Goal: Communication & Community: Share content

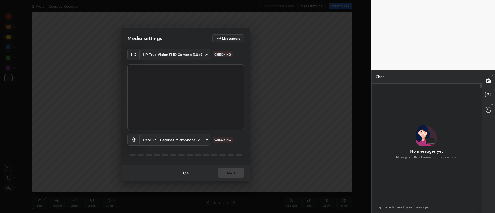
scroll to position [78, 109]
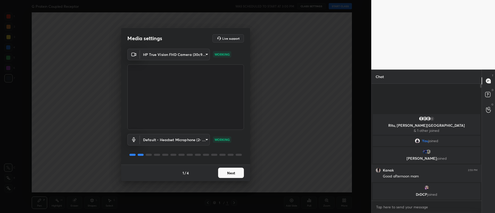
click at [237, 171] on button "Next" at bounding box center [231, 173] width 26 height 10
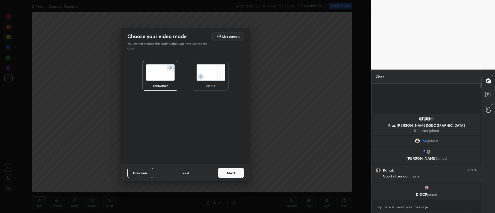
click at [236, 176] on button "Next" at bounding box center [231, 173] width 26 height 10
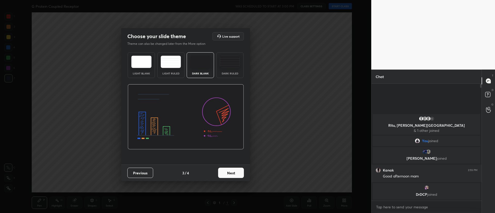
click at [238, 174] on button "Next" at bounding box center [231, 173] width 26 height 10
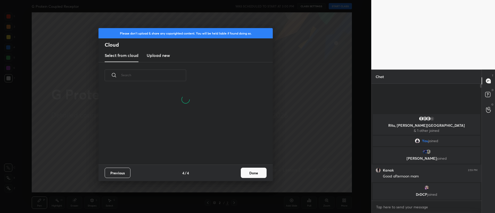
click at [246, 172] on button "Done" at bounding box center [254, 173] width 26 height 10
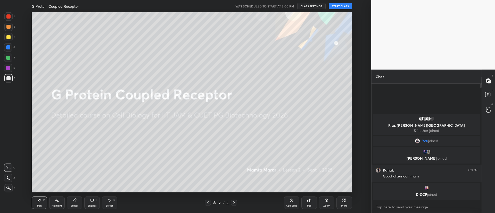
click at [338, 8] on button "START CLASS" at bounding box center [340, 6] width 23 height 6
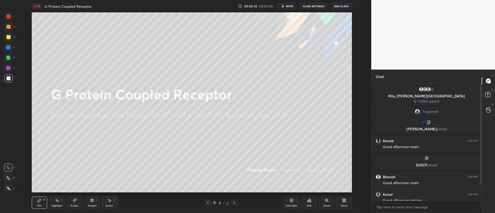
scroll to position [24, 0]
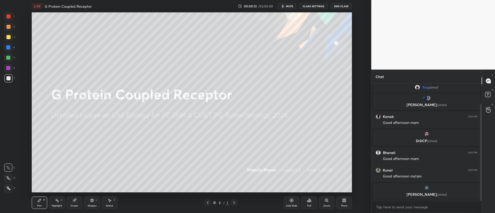
drag, startPoint x: 480, startPoint y: 162, endPoint x: 480, endPoint y: 179, distance: 17.5
click at [483, 180] on div "Chat 1 Ritu, [PERSON_NAME] & 1 other joined You joined [PERSON_NAME], [PERSON_N…" at bounding box center [433, 142] width 124 height 144
click at [346, 206] on div "More" at bounding box center [344, 206] width 6 height 3
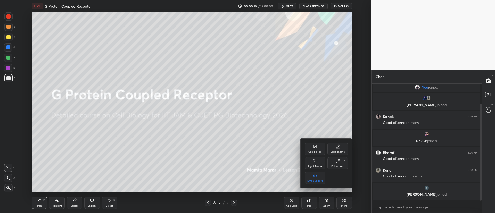
click at [310, 149] on div "Upload File" at bounding box center [315, 149] width 21 height 12
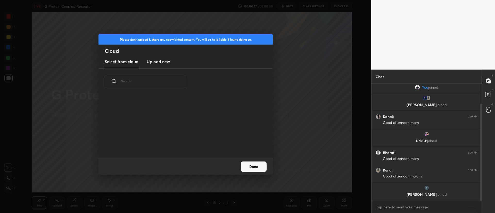
scroll to position [63, 166]
click at [161, 64] on h3 "Upload new" at bounding box center [158, 62] width 23 height 6
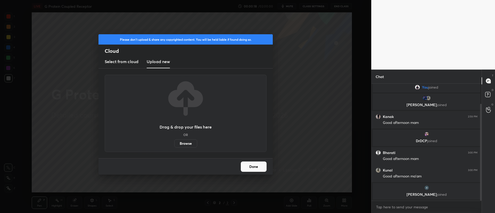
click at [184, 145] on label "Browse" at bounding box center [185, 143] width 23 height 8
click at [174, 145] on input "Browse" at bounding box center [174, 143] width 0 height 8
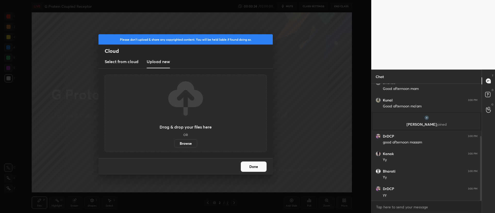
scroll to position [112, 0]
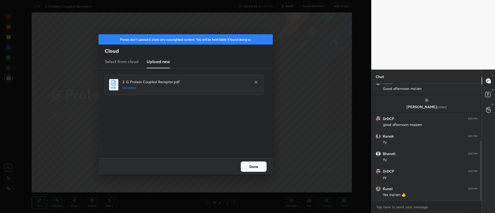
click at [255, 167] on button "Done" at bounding box center [254, 167] width 26 height 10
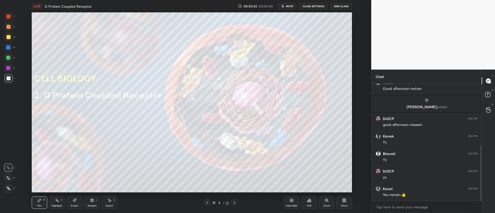
scroll to position [129, 0]
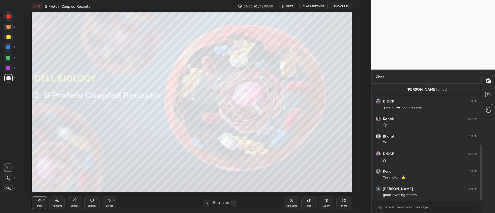
click at [7, 39] on div at bounding box center [8, 37] width 4 height 4
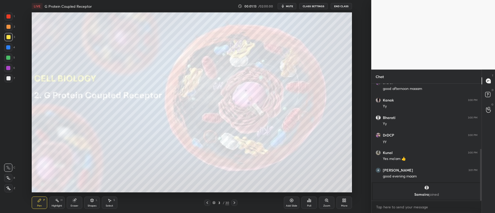
click at [10, 29] on div at bounding box center [8, 27] width 8 height 8
click at [237, 203] on div at bounding box center [234, 203] width 6 height 6
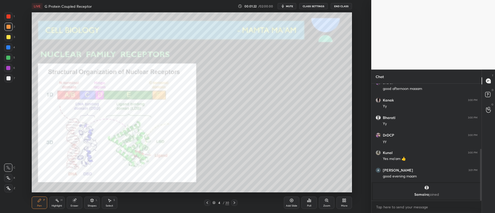
click at [10, 37] on div at bounding box center [8, 37] width 4 height 4
click at [8, 78] on div at bounding box center [8, 78] width 4 height 4
click at [235, 202] on icon at bounding box center [234, 203] width 4 height 4
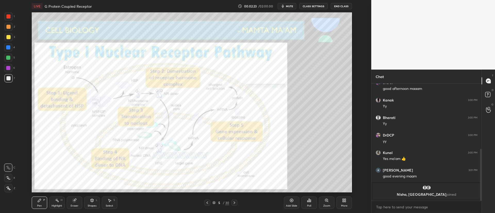
click at [9, 16] on div at bounding box center [8, 16] width 4 height 4
click at [328, 203] on div "Zoom" at bounding box center [326, 203] width 15 height 12
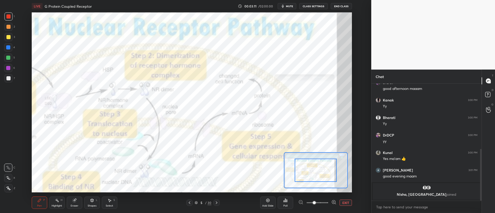
drag, startPoint x: 315, startPoint y: 174, endPoint x: 304, endPoint y: 170, distance: 11.5
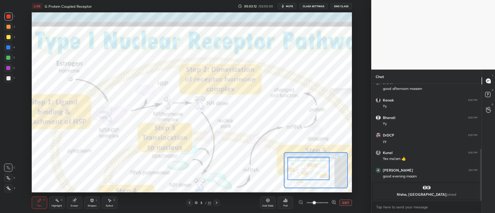
drag, startPoint x: 310, startPoint y: 167, endPoint x: 301, endPoint y: 165, distance: 9.8
click at [304, 165] on div at bounding box center [308, 168] width 42 height 23
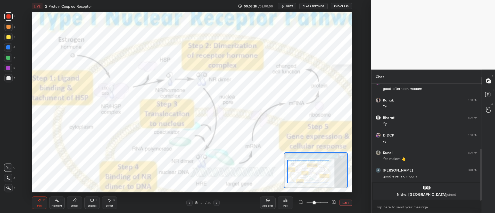
drag, startPoint x: 306, startPoint y: 169, endPoint x: 307, endPoint y: 174, distance: 4.6
click at [307, 174] on div at bounding box center [308, 171] width 42 height 23
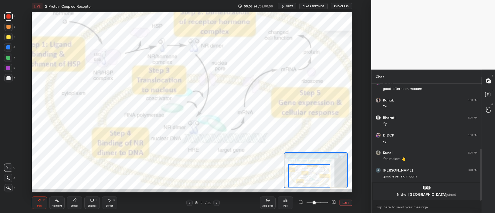
drag, startPoint x: 311, startPoint y: 174, endPoint x: 311, endPoint y: 180, distance: 5.4
click at [311, 180] on div at bounding box center [309, 175] width 42 height 23
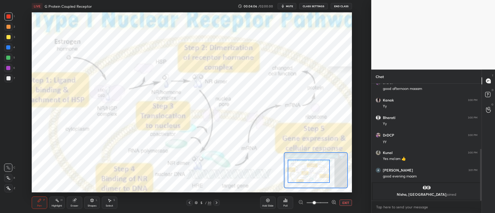
drag, startPoint x: 314, startPoint y: 170, endPoint x: 310, endPoint y: 160, distance: 10.7
click at [313, 170] on div at bounding box center [309, 171] width 42 height 23
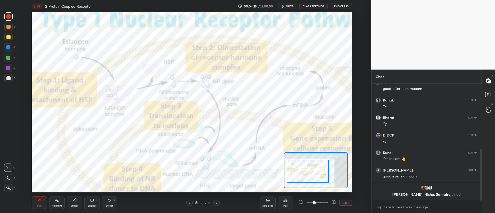
click at [343, 201] on button "EXIT" at bounding box center [346, 203] width 12 height 6
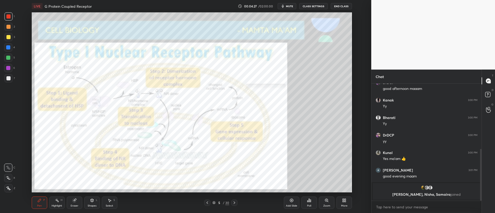
click at [9, 38] on div at bounding box center [8, 37] width 4 height 4
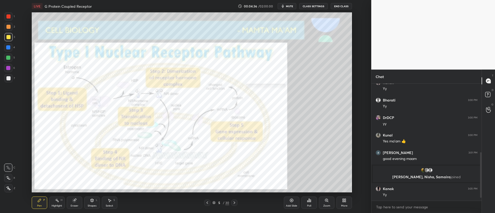
scroll to position [183, 0]
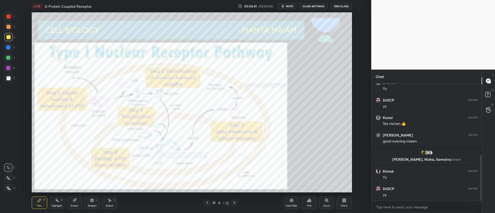
click at [228, 200] on div "5 / 30" at bounding box center [220, 203] width 33 height 6
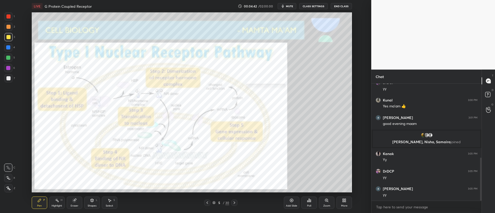
click at [232, 202] on div at bounding box center [234, 203] width 6 height 6
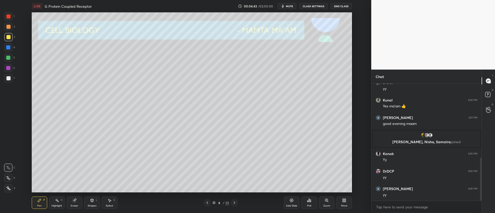
click at [11, 81] on div at bounding box center [8, 78] width 8 height 8
click at [7, 39] on div at bounding box center [8, 37] width 4 height 4
click at [10, 189] on icon at bounding box center [8, 189] width 5 height 4
click at [9, 35] on div at bounding box center [8, 37] width 4 height 4
drag, startPoint x: 9, startPoint y: 77, endPoint x: 13, endPoint y: 80, distance: 5.0
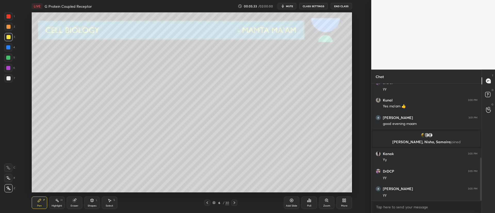
click at [8, 77] on div at bounding box center [8, 78] width 4 height 4
click at [7, 179] on icon at bounding box center [8, 178] width 5 height 4
click at [11, 39] on div at bounding box center [8, 37] width 8 height 8
click at [238, 203] on div "6 / 30" at bounding box center [221, 203] width 126 height 6
click at [236, 203] on icon at bounding box center [234, 203] width 4 height 4
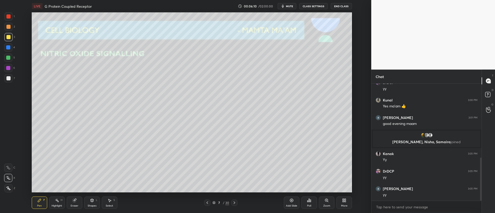
click at [207, 204] on icon at bounding box center [207, 203] width 4 height 4
click at [291, 202] on icon at bounding box center [292, 201] width 4 height 4
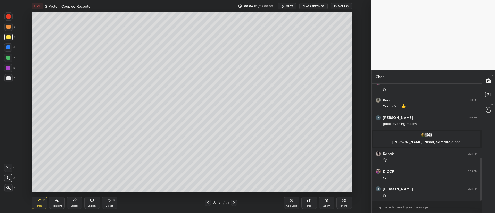
click at [7, 81] on div at bounding box center [8, 78] width 8 height 8
drag, startPoint x: 79, startPoint y: 204, endPoint x: 79, endPoint y: 201, distance: 3.1
click at [79, 202] on div "Eraser" at bounding box center [74, 203] width 15 height 12
click at [41, 202] on icon at bounding box center [39, 201] width 4 height 4
click at [92, 205] on div "Shapes" at bounding box center [92, 206] width 9 height 3
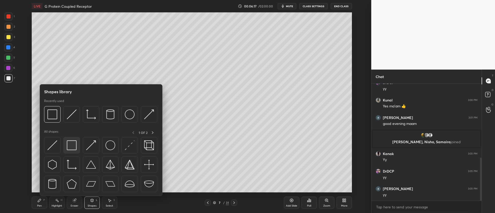
click at [75, 148] on img at bounding box center [72, 146] width 10 height 10
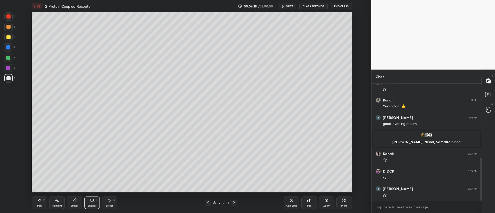
click at [10, 50] on div at bounding box center [8, 47] width 8 height 8
drag, startPoint x: 39, startPoint y: 202, endPoint x: 41, endPoint y: 197, distance: 5.5
click at [41, 202] on icon at bounding box center [39, 201] width 4 height 4
click at [89, 202] on div "Shapes L" at bounding box center [91, 203] width 15 height 12
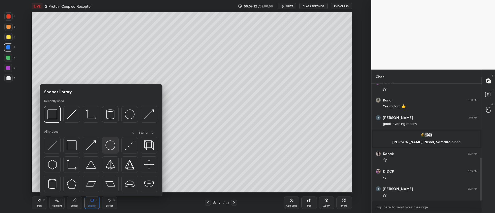
click at [110, 147] on img at bounding box center [110, 146] width 10 height 10
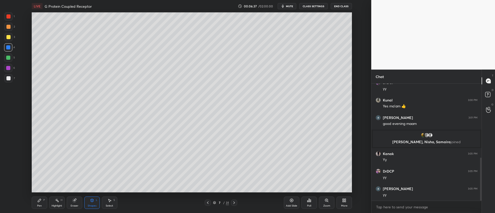
drag, startPoint x: 77, startPoint y: 206, endPoint x: 71, endPoint y: 202, distance: 6.8
click at [77, 205] on div "Eraser" at bounding box center [75, 206] width 8 height 3
click at [6, 177] on icon at bounding box center [8, 178] width 4 height 4
drag, startPoint x: 94, startPoint y: 206, endPoint x: 93, endPoint y: 201, distance: 5.1
click at [93, 205] on div "Shapes" at bounding box center [92, 206] width 9 height 3
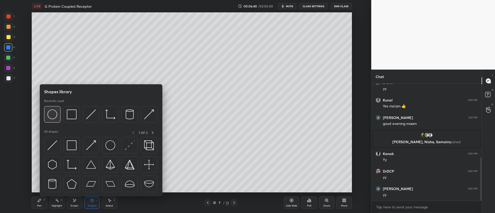
click at [53, 114] on img at bounding box center [52, 115] width 10 height 10
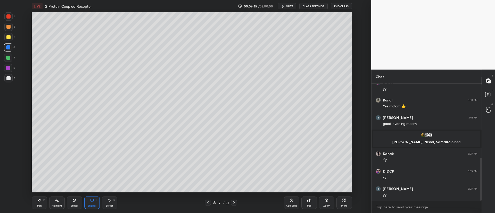
click at [42, 201] on div "Pen P" at bounding box center [39, 203] width 15 height 12
click at [9, 45] on div at bounding box center [8, 47] width 4 height 4
click at [75, 201] on icon at bounding box center [74, 200] width 3 height 3
click at [13, 168] on div "E" at bounding box center [9, 168] width 11 height 8
drag, startPoint x: 13, startPoint y: 166, endPoint x: 13, endPoint y: 162, distance: 4.1
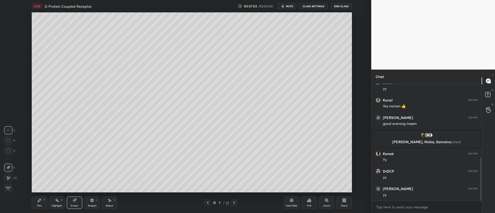
click at [13, 166] on div "E" at bounding box center [9, 168] width 11 height 8
click at [44, 197] on div "Pen P" at bounding box center [39, 203] width 15 height 12
click at [9, 35] on div at bounding box center [8, 37] width 4 height 4
click at [8, 60] on div at bounding box center [8, 58] width 4 height 4
click at [9, 38] on div at bounding box center [8, 37] width 4 height 4
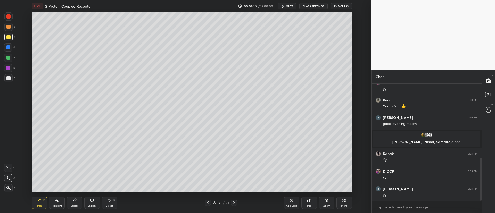
click at [10, 67] on div at bounding box center [8, 68] width 4 height 4
click at [12, 27] on div at bounding box center [8, 27] width 8 height 8
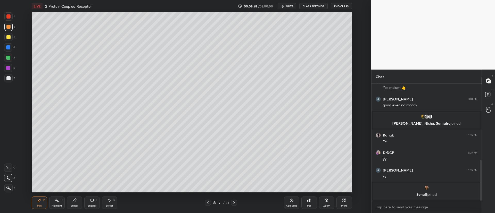
click at [9, 49] on div at bounding box center [8, 47] width 8 height 8
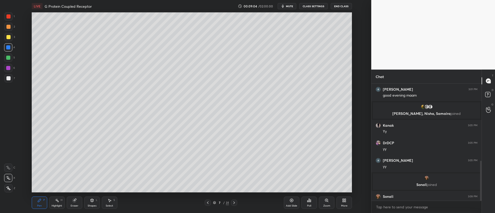
scroll to position [227, 0]
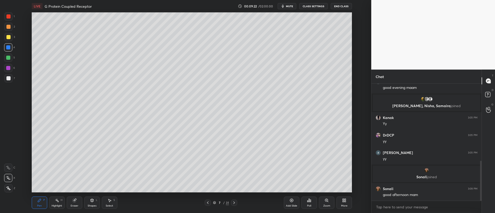
drag, startPoint x: 6, startPoint y: 72, endPoint x: 6, endPoint y: 75, distance: 2.9
click at [6, 75] on div "1 2 3 4 5 6 7" at bounding box center [9, 48] width 11 height 72
click at [10, 78] on div at bounding box center [8, 78] width 4 height 4
click at [10, 77] on div at bounding box center [8, 78] width 4 height 4
click at [321, 203] on div "Zoom" at bounding box center [326, 203] width 15 height 12
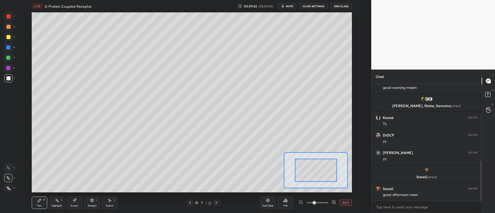
click at [325, 202] on span at bounding box center [318, 203] width 22 height 8
click at [321, 202] on span at bounding box center [318, 203] width 22 height 8
click at [313, 203] on span at bounding box center [318, 203] width 22 height 8
drag, startPoint x: 326, startPoint y: 166, endPoint x: 327, endPoint y: 160, distance: 6.0
click at [328, 161] on div at bounding box center [319, 164] width 42 height 23
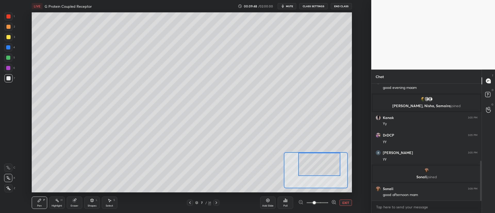
drag, startPoint x: 4, startPoint y: 170, endPoint x: 10, endPoint y: 171, distance: 6.0
click at [4, 169] on div "1 2 3 4 5 6 7 C X Z C X Z E E Erase all H H" at bounding box center [8, 102] width 17 height 180
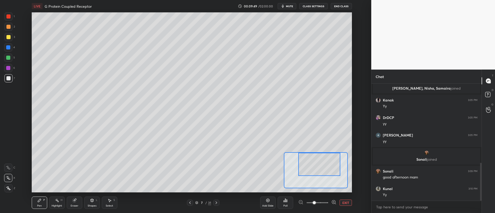
drag, startPoint x: 8, startPoint y: 168, endPoint x: 26, endPoint y: 175, distance: 19.4
click at [8, 168] on icon at bounding box center [8, 168] width 5 height 4
click at [326, 202] on span at bounding box center [318, 203] width 22 height 8
drag, startPoint x: 334, startPoint y: 167, endPoint x: 336, endPoint y: 155, distance: 11.6
click at [338, 157] on div at bounding box center [329, 160] width 25 height 14
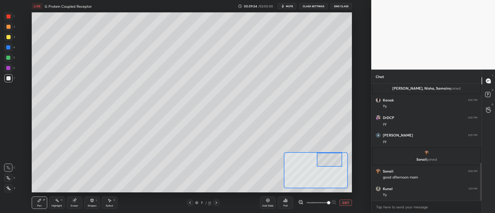
scroll to position [262, 0]
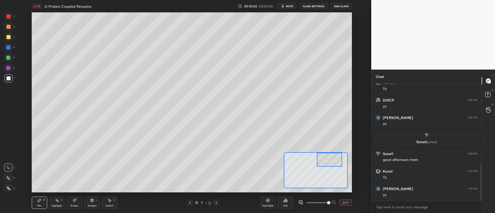
click at [10, 38] on div at bounding box center [8, 37] width 8 height 8
drag, startPoint x: 329, startPoint y: 170, endPoint x: 323, endPoint y: 160, distance: 11.8
click at [338, 160] on div at bounding box center [334, 167] width 25 height 14
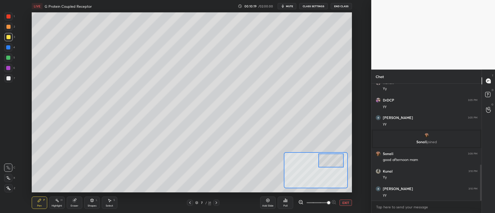
drag, startPoint x: 327, startPoint y: 167, endPoint x: 323, endPoint y: 161, distance: 7.7
click at [323, 161] on div at bounding box center [330, 161] width 25 height 14
drag, startPoint x: 7, startPoint y: 46, endPoint x: 15, endPoint y: 52, distance: 10.3
click at [7, 46] on div at bounding box center [8, 47] width 4 height 4
click at [323, 164] on div at bounding box center [329, 162] width 25 height 14
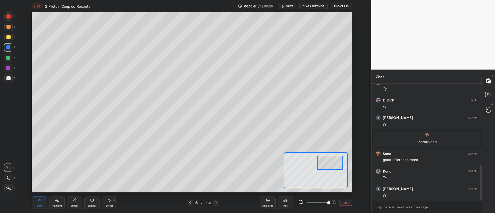
click at [345, 202] on button "EXIT" at bounding box center [346, 203] width 12 height 6
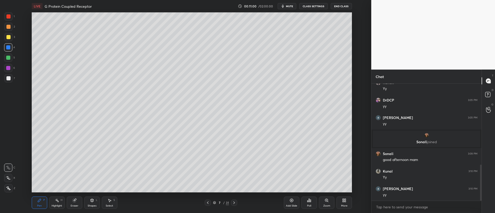
click at [235, 203] on icon at bounding box center [234, 203] width 4 height 4
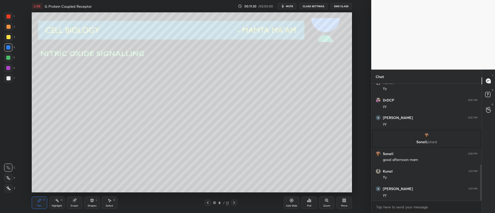
click at [8, 36] on div at bounding box center [8, 37] width 4 height 4
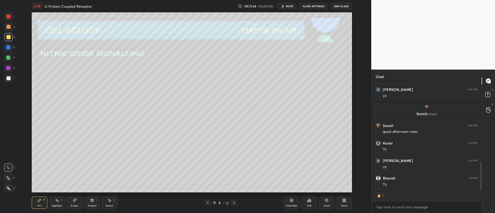
click at [9, 81] on div at bounding box center [8, 78] width 8 height 8
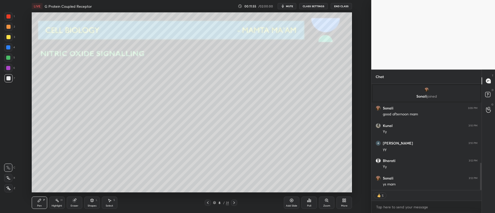
click at [11, 49] on div at bounding box center [8, 47] width 8 height 8
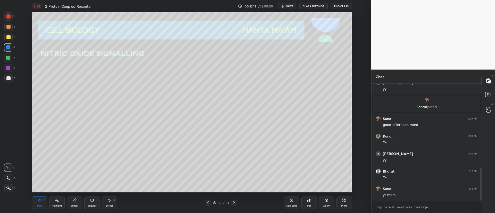
click at [11, 38] on div at bounding box center [8, 37] width 8 height 8
click at [9, 37] on div at bounding box center [8, 37] width 4 height 4
click at [9, 58] on div at bounding box center [8, 58] width 4 height 4
drag, startPoint x: 9, startPoint y: 30, endPoint x: 11, endPoint y: 32, distance: 2.9
click at [9, 30] on div at bounding box center [8, 27] width 8 height 8
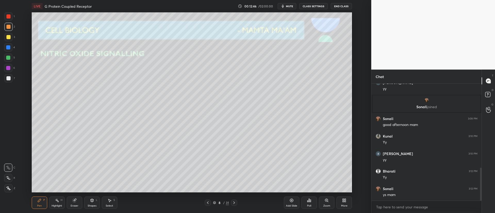
click at [10, 41] on div at bounding box center [8, 37] width 8 height 8
click at [234, 204] on icon at bounding box center [234, 203] width 4 height 4
click at [11, 16] on div at bounding box center [8, 16] width 8 height 8
click at [9, 40] on div at bounding box center [8, 37] width 8 height 8
click at [7, 48] on div at bounding box center [8, 47] width 4 height 4
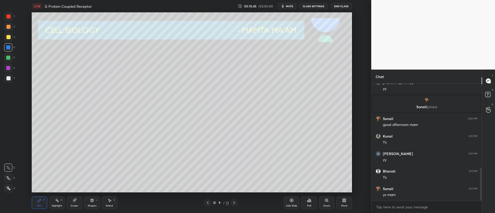
click at [236, 205] on icon at bounding box center [234, 203] width 4 height 4
click at [207, 203] on icon at bounding box center [208, 203] width 4 height 4
click at [290, 199] on icon at bounding box center [292, 201] width 4 height 4
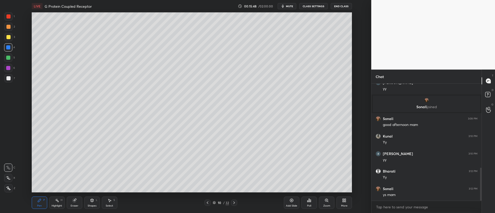
drag, startPoint x: 6, startPoint y: 37, endPoint x: 9, endPoint y: 38, distance: 3.1
click at [6, 38] on div at bounding box center [8, 37] width 8 height 8
drag, startPoint x: 94, startPoint y: 201, endPoint x: 94, endPoint y: 197, distance: 3.4
click at [94, 200] on div "Shapes L" at bounding box center [91, 203] width 15 height 12
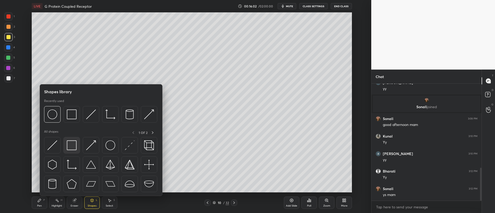
click at [72, 142] on img at bounding box center [72, 146] width 10 height 10
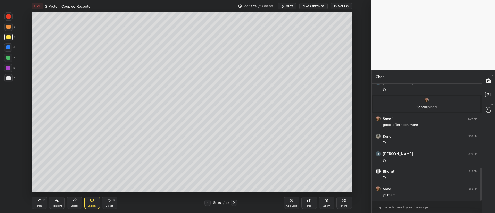
click at [75, 202] on div "Eraser" at bounding box center [74, 203] width 15 height 12
click at [38, 128] on div "Setting up your live class Poll for secs No correct answer Start poll" at bounding box center [192, 102] width 351 height 180
click at [38, 199] on icon at bounding box center [39, 201] width 4 height 4
drag, startPoint x: 6, startPoint y: 48, endPoint x: 9, endPoint y: 51, distance: 4.0
click at [7, 48] on div at bounding box center [8, 47] width 4 height 4
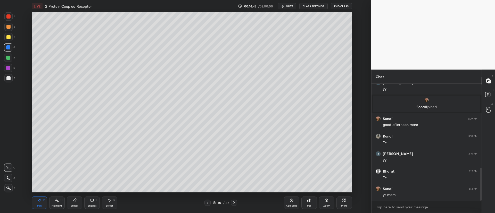
click at [9, 46] on div at bounding box center [8, 47] width 8 height 8
click at [353, 39] on div "Setting up your live class Poll for secs No correct answer Start poll" at bounding box center [192, 102] width 351 height 180
click at [70, 199] on div "Eraser" at bounding box center [74, 203] width 15 height 12
drag, startPoint x: 42, startPoint y: 204, endPoint x: 45, endPoint y: 200, distance: 6.0
click at [42, 204] on div "Pen P" at bounding box center [39, 203] width 15 height 12
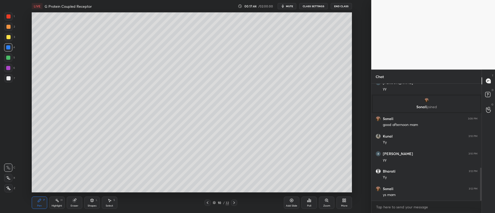
click at [12, 39] on div "3" at bounding box center [9, 37] width 11 height 8
click at [10, 62] on div "5" at bounding box center [9, 59] width 11 height 10
click at [10, 35] on div at bounding box center [8, 37] width 4 height 4
click at [17, 48] on div "Setting up your live class Poll for secs No correct answer Start poll" at bounding box center [192, 102] width 351 height 180
click at [7, 56] on div at bounding box center [8, 58] width 4 height 4
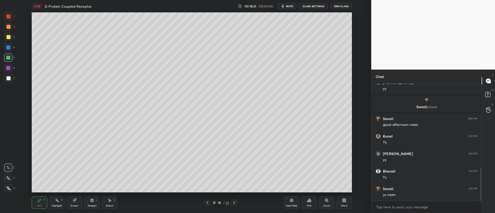
click at [12, 34] on div at bounding box center [8, 37] width 8 height 8
drag, startPoint x: 10, startPoint y: 27, endPoint x: 14, endPoint y: 30, distance: 4.6
click at [11, 27] on div at bounding box center [8, 27] width 8 height 8
click at [9, 38] on div at bounding box center [8, 37] width 4 height 4
click at [9, 80] on div at bounding box center [8, 78] width 4 height 4
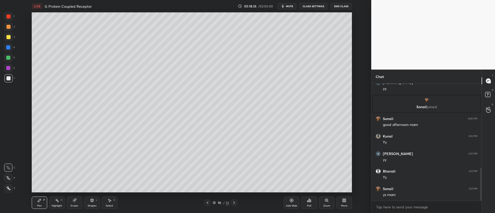
click at [331, 205] on div "Zoom" at bounding box center [326, 203] width 15 height 12
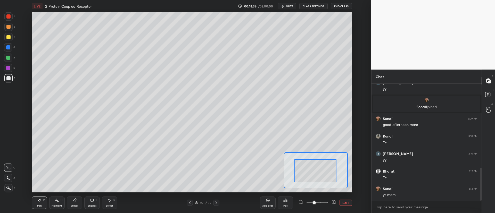
drag, startPoint x: 323, startPoint y: 174, endPoint x: 312, endPoint y: 173, distance: 10.4
click at [306, 173] on div at bounding box center [307, 169] width 42 height 23
click at [10, 26] on div at bounding box center [8, 27] width 4 height 4
click at [341, 203] on button "EXIT" at bounding box center [346, 203] width 12 height 6
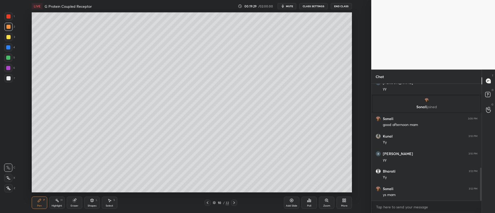
drag, startPoint x: 7, startPoint y: 39, endPoint x: 11, endPoint y: 44, distance: 6.0
click at [7, 40] on div at bounding box center [8, 37] width 8 height 8
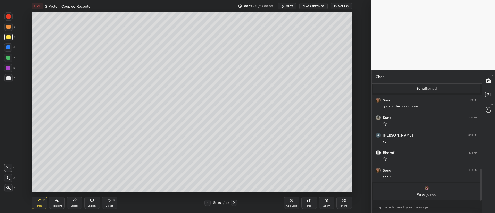
click at [9, 45] on div at bounding box center [8, 47] width 4 height 4
click at [9, 57] on div at bounding box center [8, 58] width 4 height 4
click at [10, 30] on div at bounding box center [8, 27] width 8 height 8
click at [10, 21] on div "1" at bounding box center [9, 17] width 10 height 10
click at [72, 205] on div "Eraser" at bounding box center [75, 206] width 8 height 3
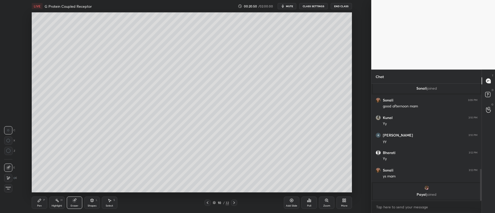
click at [42, 201] on div "Pen P" at bounding box center [39, 203] width 15 height 12
drag, startPoint x: 10, startPoint y: 49, endPoint x: 15, endPoint y: 55, distance: 8.4
click at [10, 49] on div at bounding box center [8, 47] width 8 height 8
click at [11, 18] on div "1 2 3 4 5 6 7" at bounding box center [9, 48] width 11 height 72
click at [10, 19] on div at bounding box center [8, 16] width 8 height 8
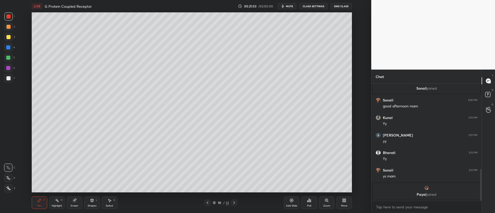
click at [322, 204] on div "Zoom" at bounding box center [326, 203] width 15 height 12
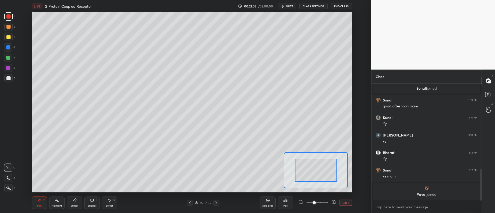
click at [323, 204] on span at bounding box center [318, 203] width 22 height 8
drag, startPoint x: 323, startPoint y: 175, endPoint x: 317, endPoint y: 191, distance: 17.6
click at [317, 192] on div "LIVE G Protein Coupled Receptor 00:21:04 / 02:00:00 mute CLASS SETTINGS End Cla…" at bounding box center [192, 106] width 351 height 213
click at [11, 67] on div at bounding box center [8, 68] width 8 height 8
click at [75, 205] on div "Eraser" at bounding box center [75, 206] width 8 height 3
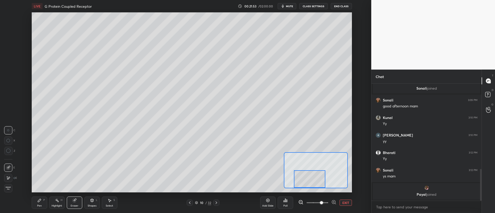
click at [34, 205] on div "Pen P" at bounding box center [39, 203] width 15 height 12
click at [10, 71] on div at bounding box center [8, 68] width 8 height 8
click at [7, 168] on icon at bounding box center [8, 168] width 5 height 4
click at [12, 51] on div "4" at bounding box center [9, 47] width 11 height 8
click at [9, 25] on div at bounding box center [8, 27] width 4 height 4
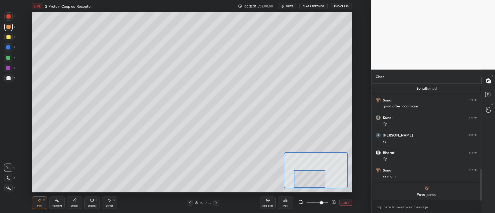
click at [8, 40] on div at bounding box center [8, 37] width 8 height 8
click at [347, 205] on button "EXIT" at bounding box center [346, 203] width 12 height 6
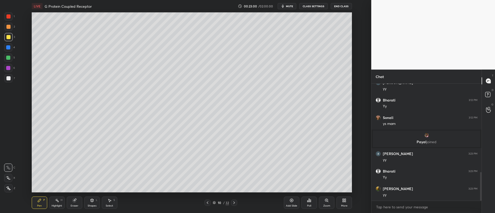
scroll to position [363, 0]
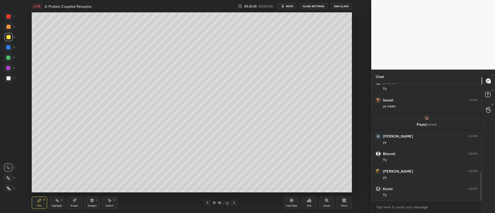
drag, startPoint x: 10, startPoint y: 23, endPoint x: 8, endPoint y: 50, distance: 27.4
click at [8, 50] on div "1 2 3 4 5 6 7" at bounding box center [9, 48] width 11 height 72
click at [72, 210] on div "Pen P Highlight H Eraser Shapes L Select S 10 / 32 Add Slide Poll Zoom More" at bounding box center [192, 203] width 320 height 21
drag, startPoint x: 56, startPoint y: 205, endPoint x: 53, endPoint y: 200, distance: 5.8
click at [57, 204] on div "Highlight H" at bounding box center [56, 203] width 15 height 12
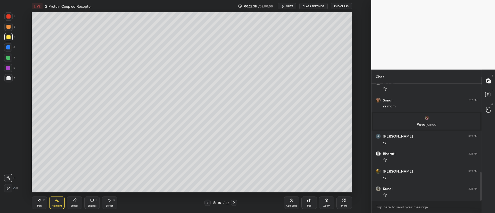
click at [9, 191] on div at bounding box center [8, 188] width 8 height 8
click at [7, 179] on icon at bounding box center [8, 178] width 4 height 4
click at [234, 202] on icon at bounding box center [234, 203] width 4 height 4
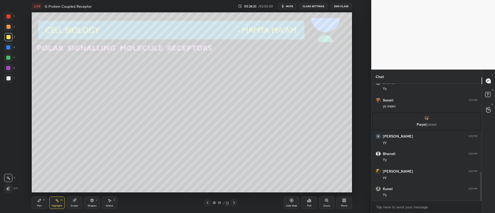
scroll to position [381, 0]
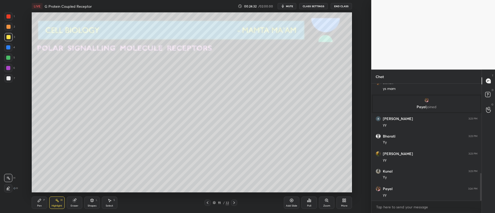
click at [207, 202] on div at bounding box center [207, 203] width 6 height 6
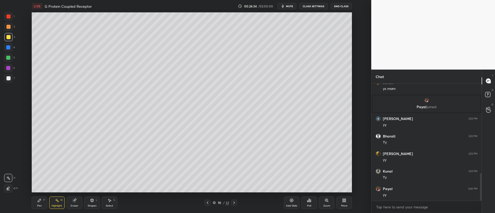
click at [293, 202] on icon at bounding box center [292, 201] width 4 height 4
click at [10, 37] on div at bounding box center [8, 37] width 4 height 4
click at [7, 28] on div at bounding box center [8, 27] width 8 height 8
click at [34, 205] on div "Pen P" at bounding box center [39, 203] width 15 height 12
click at [11, 186] on div at bounding box center [8, 188] width 8 height 8
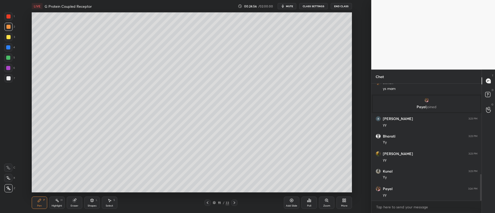
scroll to position [398, 0]
click at [5, 42] on div "3" at bounding box center [9, 38] width 11 height 10
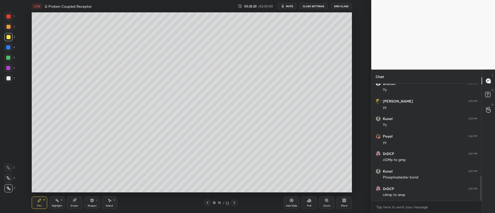
click at [75, 205] on div "Eraser" at bounding box center [75, 206] width 8 height 3
click at [43, 202] on div "P" at bounding box center [44, 200] width 2 height 3
click at [235, 204] on icon at bounding box center [234, 203] width 4 height 4
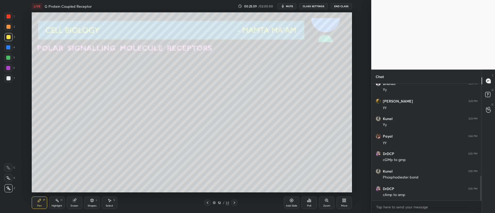
click at [205, 204] on div at bounding box center [207, 203] width 6 height 6
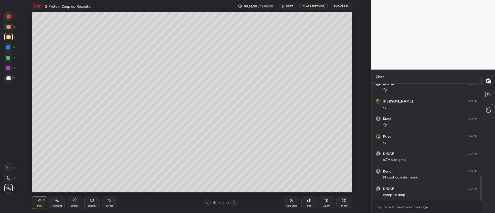
click at [293, 203] on div "Add Slide" at bounding box center [291, 203] width 15 height 12
click at [8, 29] on div at bounding box center [8, 27] width 4 height 4
click at [10, 38] on div at bounding box center [8, 37] width 8 height 8
click at [10, 51] on div at bounding box center [8, 47] width 8 height 8
click at [290, 206] on div "Add Slide" at bounding box center [291, 206] width 11 height 3
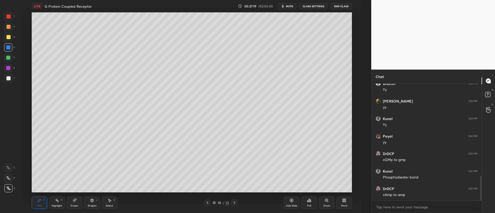
click at [8, 32] on div "2" at bounding box center [9, 28] width 11 height 10
click at [6, 43] on div at bounding box center [8, 47] width 8 height 8
click at [9, 38] on div at bounding box center [8, 37] width 4 height 4
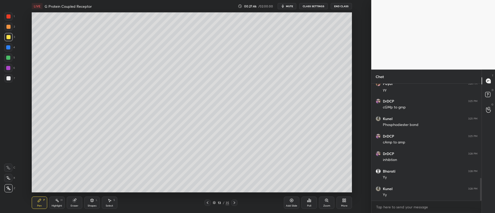
click at [6, 29] on div at bounding box center [8, 27] width 8 height 8
click at [11, 78] on div at bounding box center [8, 78] width 8 height 8
click at [8, 36] on div at bounding box center [8, 37] width 4 height 4
drag, startPoint x: 8, startPoint y: 27, endPoint x: 15, endPoint y: 29, distance: 8.0
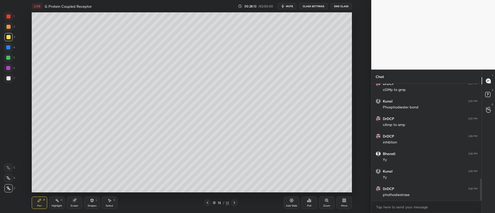
click at [9, 27] on div at bounding box center [8, 27] width 4 height 4
drag, startPoint x: 9, startPoint y: 43, endPoint x: 11, endPoint y: 48, distance: 6.0
click at [9, 43] on div "1 2 3 4 5 6 7" at bounding box center [9, 48] width 11 height 72
drag, startPoint x: 9, startPoint y: 40, endPoint x: 12, endPoint y: 40, distance: 3.6
click at [9, 39] on div at bounding box center [8, 37] width 8 height 8
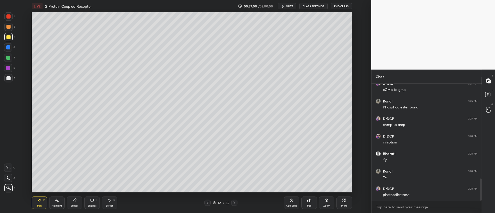
click at [234, 203] on icon at bounding box center [234, 203] width 4 height 4
click at [233, 204] on icon at bounding box center [234, 203] width 4 height 4
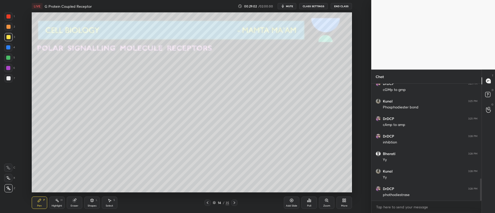
click at [8, 29] on div at bounding box center [8, 27] width 8 height 8
click at [8, 37] on div at bounding box center [8, 37] width 4 height 4
click at [13, 77] on div "7" at bounding box center [9, 78] width 11 height 8
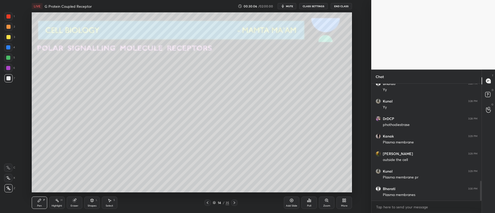
click at [12, 41] on div "3" at bounding box center [9, 37] width 11 height 8
click at [235, 203] on icon at bounding box center [234, 203] width 4 height 4
click at [206, 203] on icon at bounding box center [207, 203] width 4 height 4
click at [234, 202] on icon at bounding box center [234, 203] width 4 height 4
click at [7, 40] on div at bounding box center [8, 37] width 8 height 8
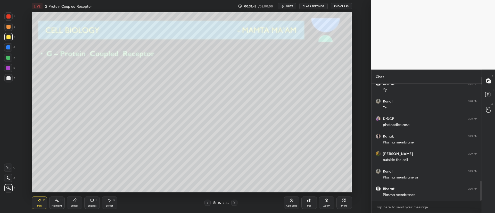
click at [8, 31] on div "2" at bounding box center [9, 28] width 11 height 10
click at [10, 80] on div at bounding box center [8, 78] width 4 height 4
click at [10, 39] on div at bounding box center [8, 37] width 8 height 8
drag, startPoint x: 6, startPoint y: 46, endPoint x: 6, endPoint y: 51, distance: 4.1
click at [7, 46] on div at bounding box center [8, 47] width 4 height 4
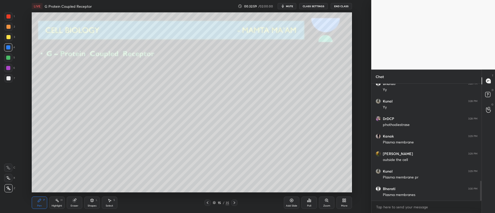
click at [10, 25] on div at bounding box center [8, 27] width 8 height 8
click at [82, 202] on div "Eraser" at bounding box center [74, 203] width 15 height 12
click at [42, 206] on div "Pen P" at bounding box center [39, 203] width 15 height 12
click at [234, 205] on icon at bounding box center [234, 203] width 4 height 4
click at [10, 39] on div at bounding box center [8, 37] width 8 height 8
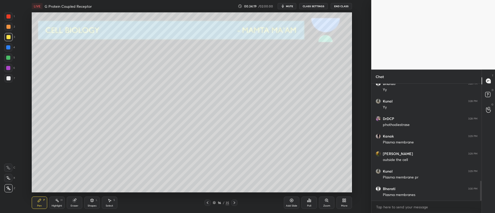
click at [233, 202] on icon at bounding box center [234, 203] width 4 height 4
click at [207, 203] on icon at bounding box center [207, 203] width 4 height 4
click at [288, 203] on div "Add Slide" at bounding box center [291, 203] width 15 height 12
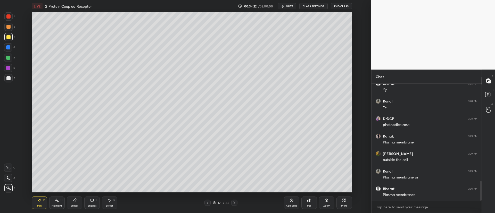
drag, startPoint x: 8, startPoint y: 50, endPoint x: 9, endPoint y: 47, distance: 3.4
click at [9, 49] on div at bounding box center [8, 47] width 8 height 8
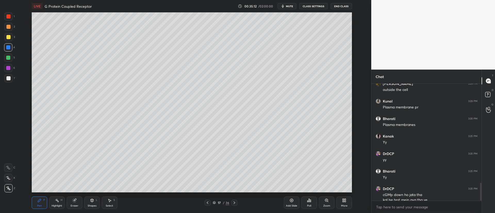
scroll to position [649, 0]
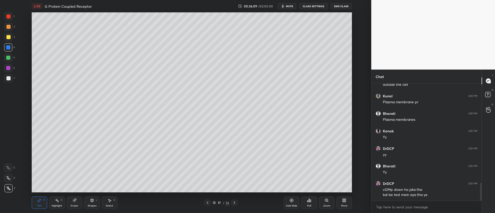
click at [235, 202] on icon at bounding box center [234, 203] width 4 height 4
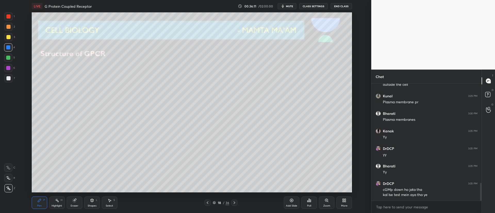
click at [210, 204] on div at bounding box center [207, 203] width 6 height 6
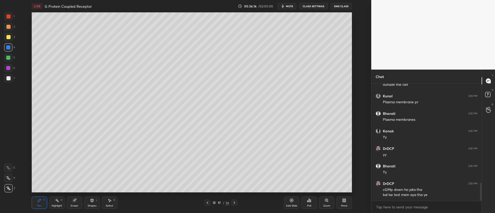
click at [234, 203] on icon at bounding box center [234, 203] width 4 height 4
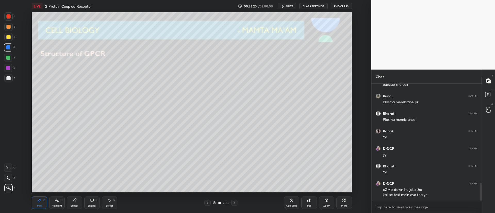
click at [7, 79] on div at bounding box center [8, 78] width 4 height 4
click at [89, 202] on div "Shapes L" at bounding box center [91, 203] width 15 height 12
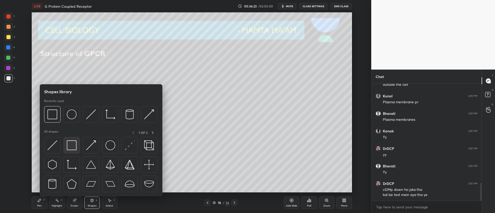
click at [73, 149] on img at bounding box center [72, 146] width 10 height 10
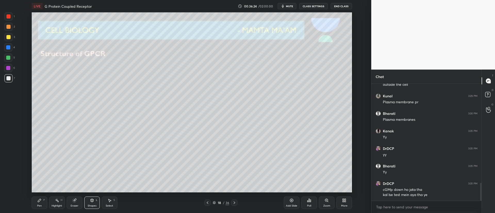
scroll to position [666, 0]
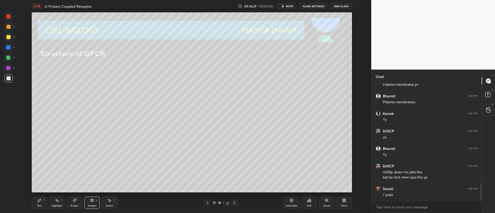
click at [91, 205] on div "Shapes" at bounding box center [92, 206] width 9 height 3
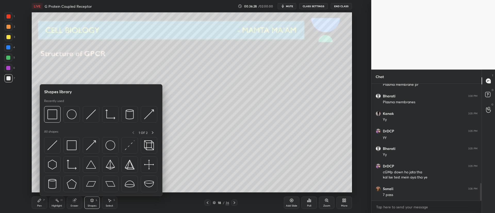
click at [75, 205] on div "Eraser" at bounding box center [75, 206] width 8 height 3
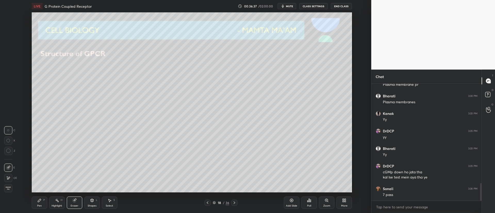
click at [18, 121] on div "1 2 3 4 5 6 7 C X Z C X Z E E Erase all H H LIVE G Protein Coupled Receptor 00:…" at bounding box center [183, 106] width 367 height 213
click at [37, 202] on div "Pen P" at bounding box center [39, 203] width 15 height 12
click at [6, 36] on div at bounding box center [8, 37] width 8 height 8
drag, startPoint x: 7, startPoint y: 78, endPoint x: 11, endPoint y: 84, distance: 6.9
click at [8, 78] on div at bounding box center [8, 78] width 4 height 4
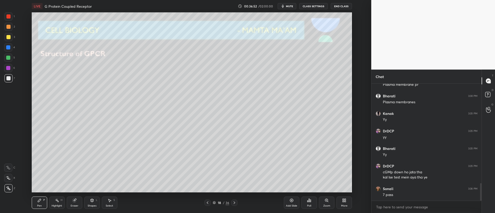
click at [13, 37] on div "3" at bounding box center [9, 37] width 11 height 8
click at [78, 202] on div "Eraser" at bounding box center [74, 203] width 15 height 12
click at [47, 201] on div "Pen P Highlight H Eraser Shapes L Select S" at bounding box center [95, 203] width 126 height 12
click at [36, 205] on div "Pen P" at bounding box center [39, 203] width 15 height 12
click at [9, 78] on div at bounding box center [8, 78] width 4 height 4
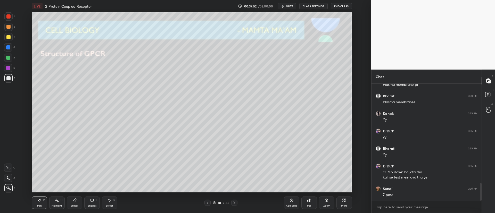
click at [8, 28] on div at bounding box center [8, 27] width 4 height 4
click at [9, 40] on div at bounding box center [8, 37] width 8 height 8
click at [4, 81] on div at bounding box center [8, 78] width 8 height 8
drag, startPoint x: 10, startPoint y: 36, endPoint x: 13, endPoint y: 40, distance: 5.4
click at [10, 37] on div at bounding box center [8, 37] width 4 height 4
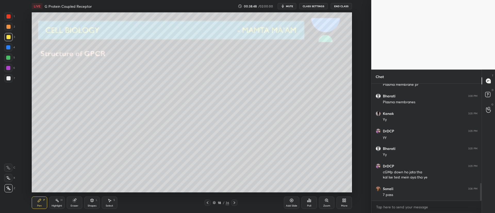
click at [8, 48] on div at bounding box center [8, 47] width 4 height 4
drag, startPoint x: 6, startPoint y: 14, endPoint x: 18, endPoint y: 24, distance: 15.6
click at [6, 15] on div at bounding box center [8, 16] width 8 height 8
click at [10, 30] on div at bounding box center [8, 27] width 8 height 8
drag, startPoint x: 9, startPoint y: 47, endPoint x: 21, endPoint y: 62, distance: 19.1
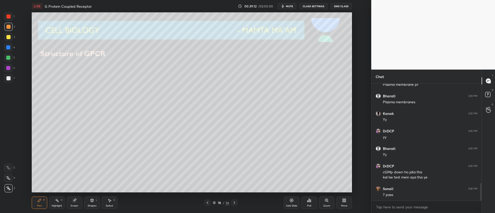
click at [9, 47] on div at bounding box center [8, 47] width 4 height 4
click at [10, 80] on div at bounding box center [8, 78] width 8 height 8
click at [233, 203] on icon at bounding box center [234, 203] width 4 height 4
click at [8, 37] on div at bounding box center [8, 37] width 4 height 4
drag, startPoint x: 73, startPoint y: 203, endPoint x: 79, endPoint y: 195, distance: 10.1
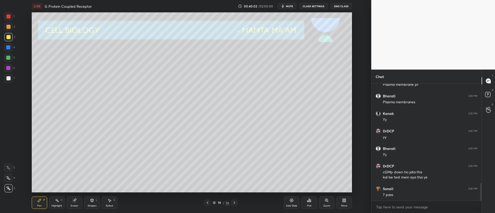
click at [75, 201] on div "Eraser" at bounding box center [74, 203] width 15 height 12
click at [40, 211] on div "Pen P Highlight H Eraser Shapes L Select S 19 / 36 Add Slide Poll Zoom More" at bounding box center [192, 203] width 320 height 21
click at [39, 206] on div "Pen" at bounding box center [39, 206] width 5 height 3
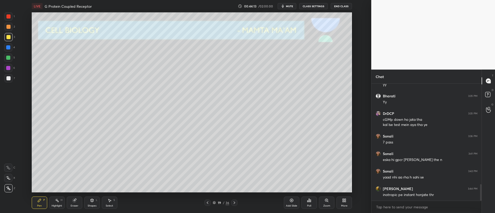
scroll to position [736, 0]
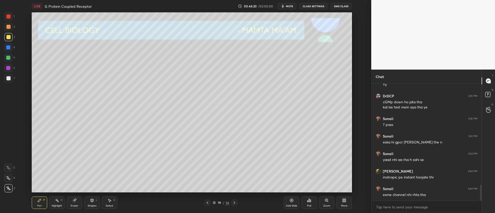
click at [234, 200] on div at bounding box center [234, 203] width 6 height 6
drag, startPoint x: 205, startPoint y: 204, endPoint x: 209, endPoint y: 204, distance: 3.9
click at [206, 204] on div at bounding box center [207, 203] width 6 height 6
click at [290, 201] on icon at bounding box center [292, 201] width 4 height 4
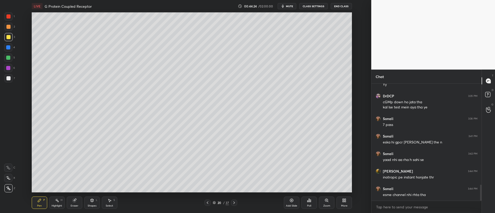
click at [8, 34] on div at bounding box center [8, 37] width 8 height 8
drag, startPoint x: 8, startPoint y: 30, endPoint x: 14, endPoint y: 29, distance: 6.7
click at [8, 30] on div at bounding box center [8, 27] width 8 height 8
click at [8, 33] on div "1 2 3 4 5 6 7" at bounding box center [9, 48] width 11 height 72
click at [8, 37] on div at bounding box center [8, 37] width 4 height 4
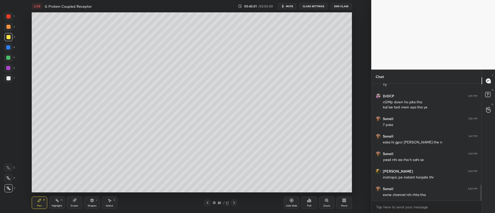
click at [31, 74] on div "Setting up your live class Poll for secs No correct answer Start poll" at bounding box center [192, 102] width 351 height 180
click at [10, 80] on div at bounding box center [8, 78] width 8 height 8
click at [92, 205] on div "Shapes" at bounding box center [92, 206] width 9 height 3
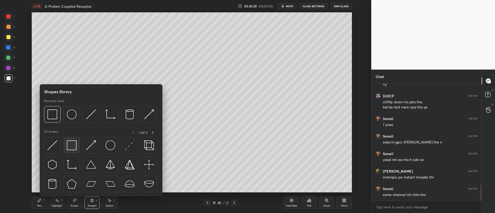
click at [76, 146] on div at bounding box center [71, 145] width 17 height 17
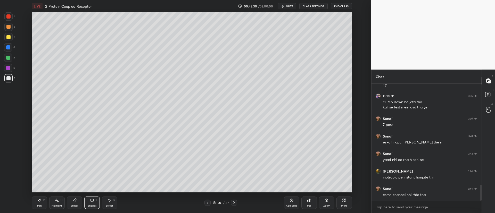
click at [50, 70] on div "Setting up your live class Poll for secs No correct answer Start poll" at bounding box center [192, 102] width 351 height 180
click at [9, 39] on div at bounding box center [8, 37] width 8 height 8
click at [42, 204] on div "Pen P" at bounding box center [39, 203] width 15 height 12
click at [10, 78] on div at bounding box center [8, 78] width 4 height 4
click at [36, 91] on div "Setting up your live class Poll for secs No correct answer Start poll" at bounding box center [192, 102] width 351 height 180
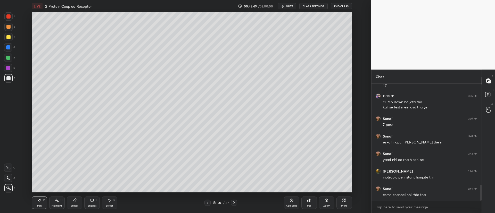
click at [11, 182] on div at bounding box center [8, 178] width 8 height 8
click at [235, 202] on icon at bounding box center [234, 203] width 4 height 4
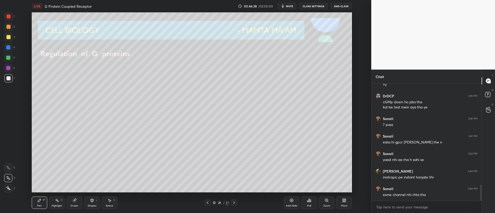
click at [203, 203] on div "21 / 37" at bounding box center [221, 203] width 126 height 6
drag, startPoint x: 207, startPoint y: 204, endPoint x: 220, endPoint y: 205, distance: 12.9
click at [207, 204] on icon at bounding box center [207, 203] width 4 height 4
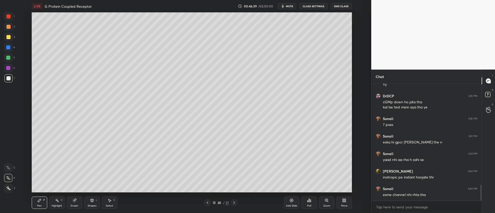
click at [291, 205] on div "Add Slide" at bounding box center [291, 206] width 11 height 3
click at [7, 38] on div at bounding box center [8, 37] width 4 height 4
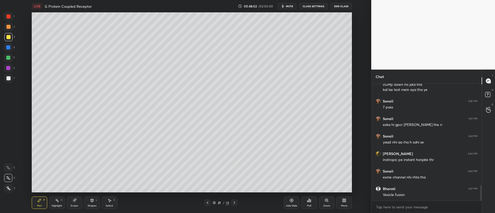
scroll to position [772, 0]
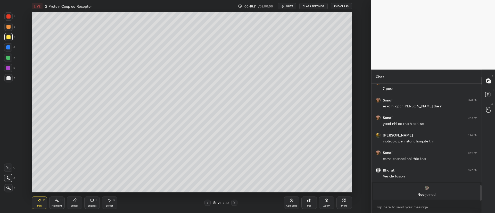
click at [75, 202] on div "Eraser" at bounding box center [74, 203] width 15 height 12
click at [40, 203] on div "Pen P" at bounding box center [39, 203] width 15 height 12
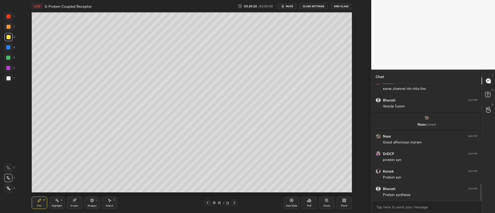
scroll to position [731, 0]
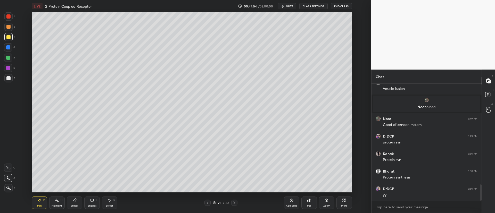
click at [205, 204] on div at bounding box center [207, 203] width 6 height 6
click at [10, 80] on div at bounding box center [8, 78] width 4 height 4
click at [74, 203] on div "Eraser" at bounding box center [74, 203] width 15 height 12
click at [43, 202] on div "Pen P" at bounding box center [39, 203] width 15 height 12
click at [235, 204] on icon at bounding box center [234, 203] width 4 height 4
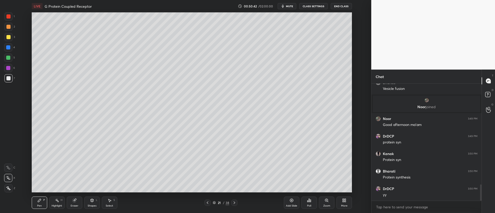
drag, startPoint x: 7, startPoint y: 46, endPoint x: 14, endPoint y: 49, distance: 7.6
click at [8, 46] on div at bounding box center [8, 47] width 4 height 4
click at [19, 34] on div "Setting up your live class Poll for secs No correct answer Start poll" at bounding box center [192, 102] width 351 height 180
click at [9, 39] on div at bounding box center [8, 37] width 8 height 8
click at [10, 28] on div at bounding box center [8, 27] width 8 height 8
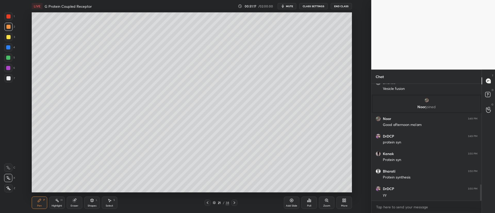
click at [7, 40] on div at bounding box center [8, 37] width 8 height 8
click at [9, 82] on div at bounding box center [8, 78] width 8 height 8
click at [210, 201] on div at bounding box center [207, 203] width 6 height 6
click at [235, 203] on icon at bounding box center [234, 203] width 4 height 4
click at [233, 202] on icon at bounding box center [234, 203] width 4 height 4
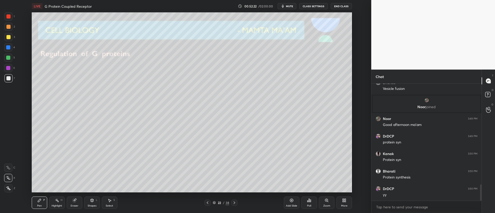
click at [7, 35] on div at bounding box center [8, 37] width 4 height 4
click at [9, 81] on div at bounding box center [8, 78] width 8 height 8
click at [88, 204] on div "Shapes L" at bounding box center [91, 203] width 15 height 12
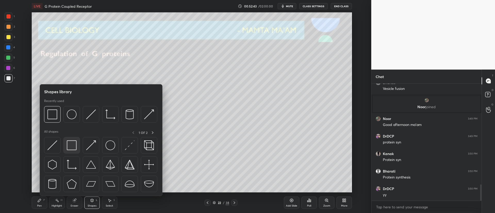
click at [73, 143] on img at bounding box center [72, 146] width 10 height 10
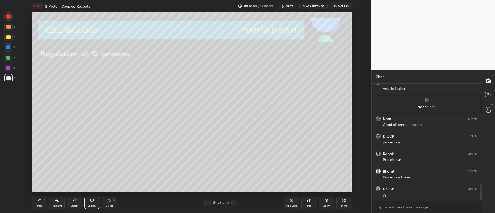
click at [75, 203] on div "Eraser" at bounding box center [74, 203] width 15 height 12
click at [38, 204] on div "Pen P" at bounding box center [39, 203] width 15 height 12
click at [5, 191] on div at bounding box center [8, 188] width 8 height 8
drag, startPoint x: 77, startPoint y: 205, endPoint x: 73, endPoint y: 203, distance: 3.9
click at [77, 205] on div "Eraser" at bounding box center [75, 206] width 8 height 3
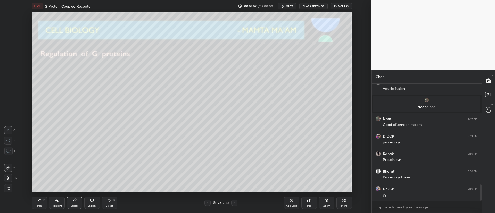
click at [9, 188] on span "Erase all" at bounding box center [8, 189] width 8 height 4
click at [9, 39] on div at bounding box center [8, 37] width 8 height 8
click at [234, 203] on icon at bounding box center [234, 203] width 4 height 4
click at [210, 202] on div at bounding box center [207, 203] width 6 height 6
click at [290, 205] on div "Add Slide" at bounding box center [291, 206] width 11 height 3
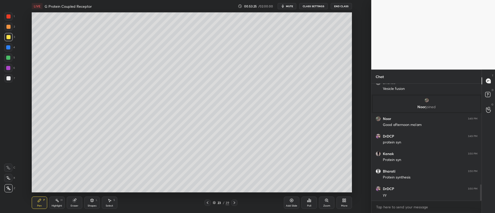
click at [8, 76] on div at bounding box center [8, 78] width 8 height 8
click at [88, 202] on div "Shapes L" at bounding box center [91, 203] width 15 height 12
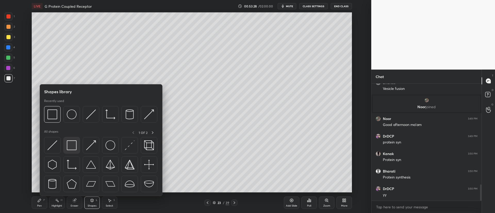
click at [77, 147] on div at bounding box center [71, 145] width 17 height 17
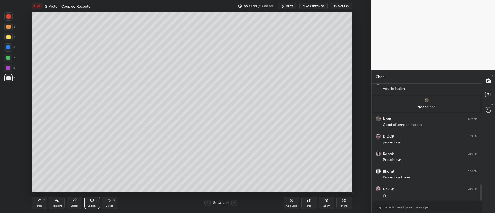
click at [72, 202] on div "Eraser" at bounding box center [74, 203] width 15 height 12
drag, startPoint x: 28, startPoint y: 115, endPoint x: 31, endPoint y: 114, distance: 3.5
click at [30, 115] on div "Setting up your live class Poll for secs No correct answer Start poll" at bounding box center [192, 102] width 351 height 180
click at [43, 204] on div "Pen P" at bounding box center [39, 203] width 15 height 12
click at [7, 38] on div at bounding box center [8, 37] width 4 height 4
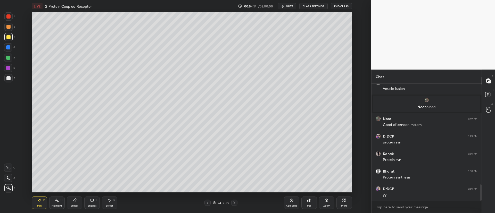
click at [8, 48] on div at bounding box center [8, 47] width 4 height 4
click at [10, 70] on div at bounding box center [8, 68] width 8 height 8
click at [8, 82] on div "7" at bounding box center [9, 79] width 11 height 10
click at [10, 65] on div at bounding box center [8, 68] width 8 height 8
click at [7, 37] on div at bounding box center [8, 37] width 4 height 4
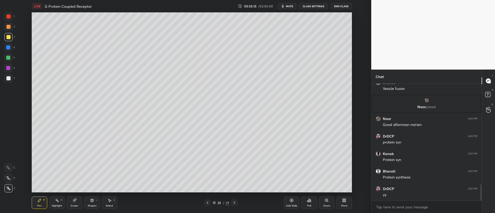
click at [8, 47] on div at bounding box center [8, 47] width 4 height 4
click at [57, 205] on div "Highlight" at bounding box center [57, 206] width 11 height 3
click at [9, 189] on icon at bounding box center [8, 188] width 4 height 4
click at [11, 79] on div at bounding box center [8, 78] width 8 height 8
click at [77, 199] on div "Eraser" at bounding box center [74, 203] width 15 height 12
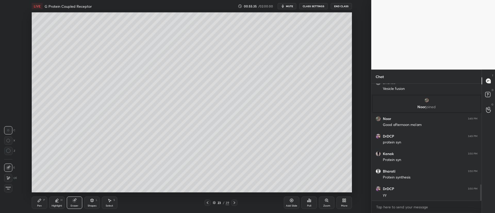
drag, startPoint x: 56, startPoint y: 204, endPoint x: 57, endPoint y: 197, distance: 6.8
click at [56, 204] on div "Highlight H" at bounding box center [56, 203] width 15 height 12
click at [43, 203] on div "Pen P" at bounding box center [39, 203] width 15 height 12
click at [8, 47] on div at bounding box center [8, 47] width 4 height 4
click at [20, 41] on div "Setting up your live class Poll for secs No correct answer Start poll" at bounding box center [192, 102] width 351 height 180
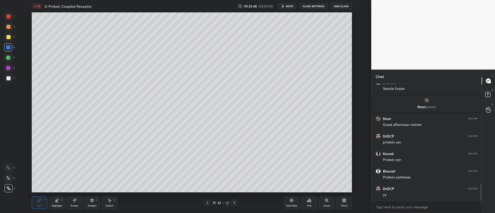
click at [8, 28] on div at bounding box center [8, 27] width 4 height 4
click at [9, 59] on div at bounding box center [8, 58] width 4 height 4
click at [8, 71] on div at bounding box center [8, 68] width 8 height 8
click at [10, 48] on div at bounding box center [8, 47] width 8 height 8
click at [9, 30] on div at bounding box center [8, 27] width 8 height 8
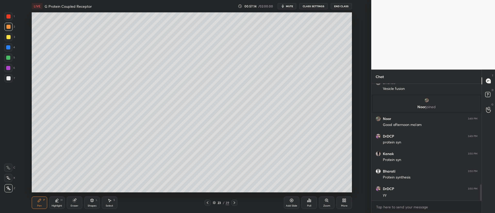
click at [296, 192] on div "LIVE G Protein Coupled Receptor 00:57:14 / 02:00:00 mute CLASS SETTINGS End Cla…" at bounding box center [192, 106] width 351 height 213
click at [302, 190] on div "LIVE G Protein Coupled Receptor 00:57:14 / 02:00:00 mute CLASS SETTINGS End Cla…" at bounding box center [192, 106] width 351 height 213
click at [332, 205] on div "Zoom" at bounding box center [326, 203] width 15 height 12
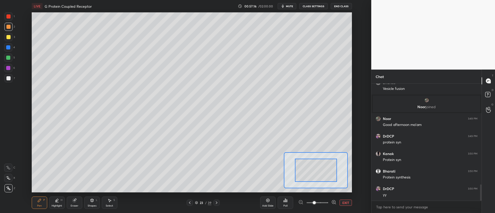
click at [329, 205] on div at bounding box center [317, 203] width 38 height 6
click at [323, 202] on span at bounding box center [318, 203] width 22 height 8
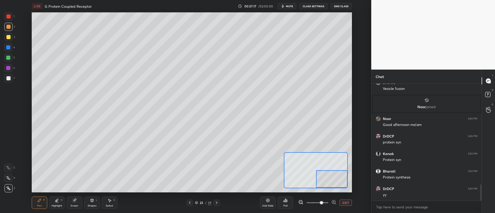
drag, startPoint x: 323, startPoint y: 179, endPoint x: 340, endPoint y: 188, distance: 19.4
click at [343, 191] on div "LIVE G Protein Coupled Receptor 00:57:17 / 02:00:00 mute CLASS SETTINGS End Cla…" at bounding box center [192, 106] width 351 height 213
drag, startPoint x: 332, startPoint y: 179, endPoint x: 353, endPoint y: 183, distance: 21.2
click at [355, 184] on div "Setting up your live class Poll for secs No correct answer Start poll" at bounding box center [192, 102] width 351 height 180
click at [72, 204] on div "Eraser" at bounding box center [74, 203] width 15 height 12
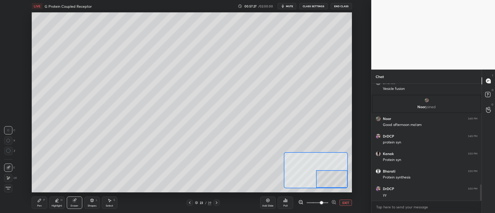
click at [39, 201] on icon at bounding box center [39, 201] width 4 height 4
click at [10, 68] on div at bounding box center [8, 68] width 4 height 4
click at [10, 177] on icon at bounding box center [8, 178] width 5 height 4
click at [6, 40] on div at bounding box center [8, 37] width 8 height 8
drag, startPoint x: 341, startPoint y: 182, endPoint x: 341, endPoint y: 179, distance: 3.2
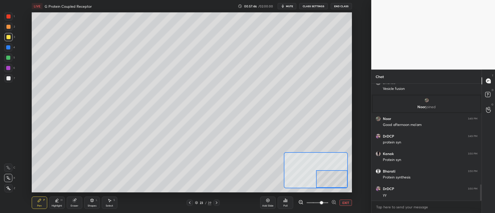
click at [347, 181] on div at bounding box center [331, 179] width 31 height 18
click at [336, 188] on div "LIVE G Protein Coupled Receptor 00:57:47 / 02:00:00 mute CLASS SETTINGS End Cla…" at bounding box center [192, 106] width 351 height 213
click at [341, 203] on button "EXIT" at bounding box center [346, 203] width 12 height 6
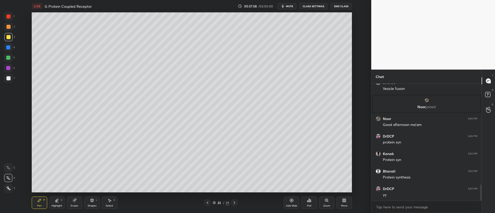
click at [8, 67] on div at bounding box center [8, 68] width 4 height 4
click at [9, 36] on div at bounding box center [8, 37] width 4 height 4
click at [7, 66] on div at bounding box center [8, 68] width 8 height 8
click at [321, 204] on div "Zoom" at bounding box center [326, 203] width 15 height 12
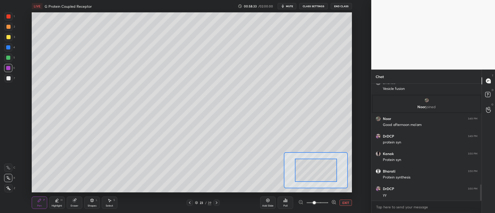
click at [331, 206] on div "Add Slide Poll EXIT" at bounding box center [306, 202] width 92 height 29
click at [328, 203] on span at bounding box center [318, 203] width 22 height 8
drag, startPoint x: 328, startPoint y: 179, endPoint x: 323, endPoint y: 189, distance: 10.6
click at [318, 194] on div "LIVE G Protein Coupled Receptor 00:58:34 / 02:00:00 mute CLASS SETTINGS End Cla…" at bounding box center [192, 106] width 351 height 213
drag, startPoint x: 320, startPoint y: 189, endPoint x: 317, endPoint y: 188, distance: 2.9
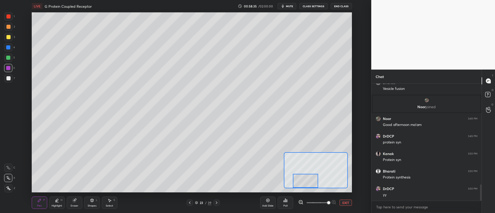
click at [317, 190] on div "Add Slide Poll EXIT" at bounding box center [306, 202] width 92 height 29
click at [10, 71] on div at bounding box center [8, 68] width 8 height 8
click at [9, 47] on div at bounding box center [8, 47] width 4 height 4
click at [8, 171] on div at bounding box center [8, 168] width 8 height 8
drag, startPoint x: 304, startPoint y: 183, endPoint x: 295, endPoint y: 184, distance: 9.6
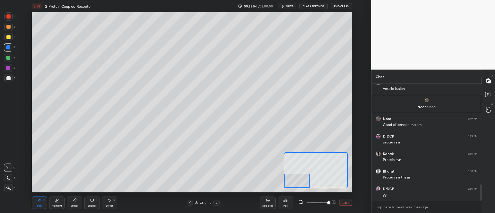
click at [295, 184] on div at bounding box center [296, 181] width 25 height 14
click at [9, 36] on div at bounding box center [8, 37] width 4 height 4
click at [348, 202] on button "EXIT" at bounding box center [346, 203] width 12 height 6
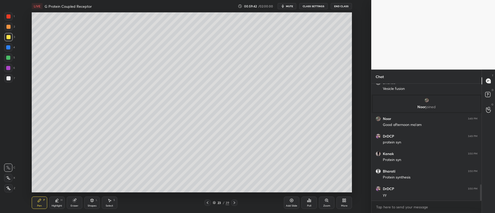
click at [9, 60] on div at bounding box center [8, 58] width 8 height 8
click at [9, 47] on div at bounding box center [8, 47] width 4 height 4
click at [312, 206] on div "Poll" at bounding box center [308, 203] width 15 height 12
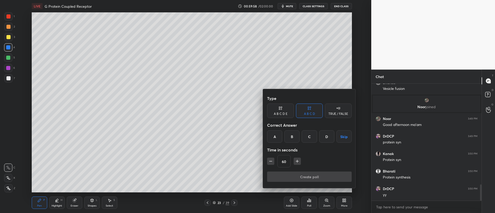
click at [310, 203] on div at bounding box center [247, 106] width 495 height 213
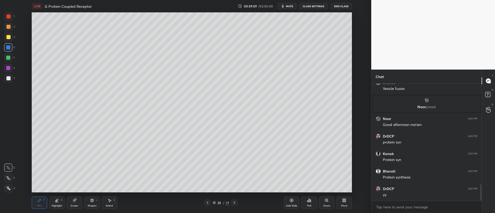
click at [326, 205] on div "Zoom" at bounding box center [326, 206] width 7 height 3
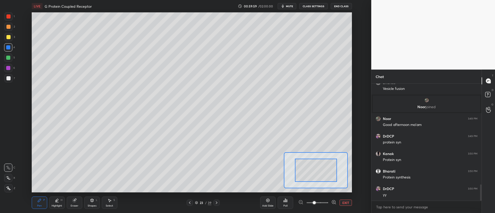
click at [328, 204] on span at bounding box center [318, 203] width 22 height 8
drag, startPoint x: 317, startPoint y: 173, endPoint x: 313, endPoint y: 169, distance: 5.8
click at [313, 168] on div at bounding box center [305, 166] width 25 height 14
click at [321, 204] on span at bounding box center [318, 203] width 22 height 8
drag, startPoint x: 314, startPoint y: 173, endPoint x: 312, endPoint y: 171, distance: 3.1
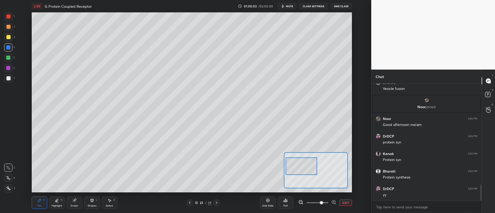
click at [312, 171] on div at bounding box center [301, 167] width 31 height 18
click at [6, 79] on div at bounding box center [8, 78] width 4 height 4
click at [9, 56] on div at bounding box center [8, 58] width 4 height 4
drag, startPoint x: 301, startPoint y: 169, endPoint x: 290, endPoint y: 156, distance: 16.7
click at [299, 167] on div at bounding box center [299, 163] width 31 height 18
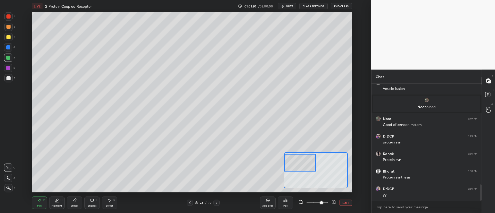
click at [8, 27] on div at bounding box center [8, 27] width 4 height 4
drag, startPoint x: 309, startPoint y: 169, endPoint x: 311, endPoint y: 169, distance: 2.6
click at [313, 171] on div at bounding box center [303, 170] width 31 height 18
drag, startPoint x: 312, startPoint y: 166, endPoint x: 310, endPoint y: 153, distance: 13.2
click at [308, 155] on div at bounding box center [299, 163] width 31 height 18
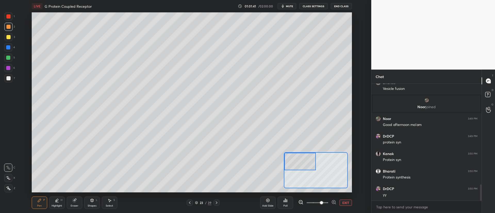
click at [4, 80] on div at bounding box center [8, 78] width 8 height 8
click at [7, 39] on div at bounding box center [8, 37] width 8 height 8
click at [11, 30] on div at bounding box center [8, 27] width 8 height 8
click at [9, 39] on div at bounding box center [8, 37] width 4 height 4
click at [11, 14] on div at bounding box center [8, 16] width 8 height 8
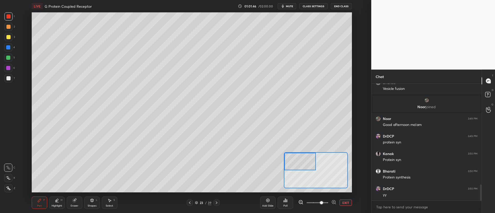
drag, startPoint x: 299, startPoint y: 160, endPoint x: 294, endPoint y: 152, distance: 9.4
click at [297, 154] on div at bounding box center [299, 162] width 31 height 18
click at [344, 204] on button "EXIT" at bounding box center [346, 203] width 12 height 6
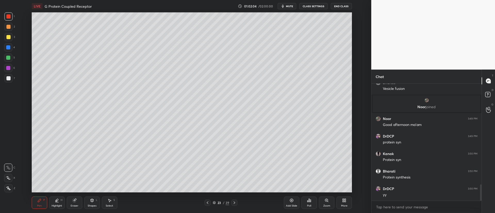
scroll to position [748, 0]
drag, startPoint x: 8, startPoint y: 38, endPoint x: 12, endPoint y: 39, distance: 4.2
click at [7, 38] on div at bounding box center [8, 37] width 4 height 4
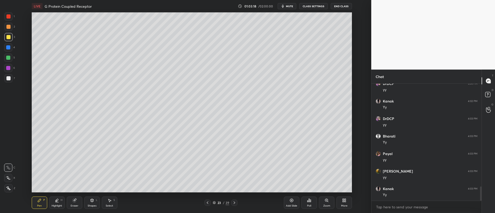
scroll to position [853, 0]
click at [234, 205] on div at bounding box center [234, 203] width 6 height 6
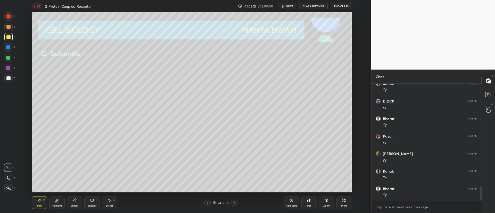
click at [9, 80] on div at bounding box center [8, 78] width 4 height 4
click at [7, 38] on div at bounding box center [8, 37] width 4 height 4
click at [10, 187] on icon at bounding box center [8, 189] width 5 height 4
click at [8, 27] on div at bounding box center [8, 27] width 4 height 4
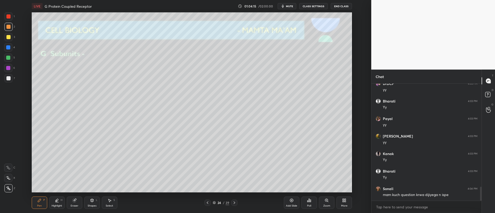
click at [10, 35] on div at bounding box center [8, 37] width 4 height 4
drag, startPoint x: 10, startPoint y: 52, endPoint x: 9, endPoint y: 59, distance: 7.0
click at [9, 53] on div "4" at bounding box center [9, 48] width 11 height 10
drag, startPoint x: 76, startPoint y: 203, endPoint x: 74, endPoint y: 196, distance: 7.2
click at [76, 202] on div "Eraser" at bounding box center [74, 203] width 15 height 12
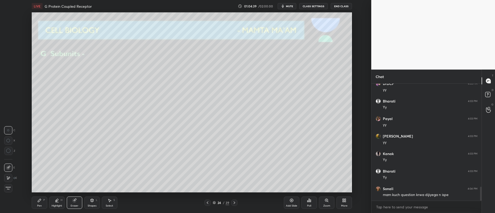
click at [40, 202] on icon at bounding box center [39, 201] width 4 height 4
click at [10, 57] on div at bounding box center [8, 58] width 4 height 4
click at [8, 39] on div at bounding box center [8, 37] width 8 height 8
drag, startPoint x: 10, startPoint y: 54, endPoint x: 11, endPoint y: 57, distance: 3.0
click at [11, 55] on div at bounding box center [8, 58] width 8 height 8
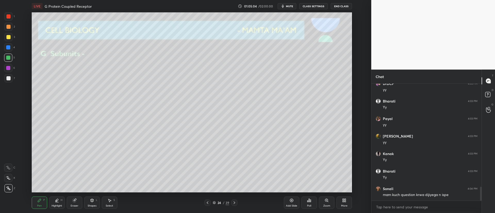
click at [7, 29] on div at bounding box center [8, 27] width 8 height 8
click at [9, 19] on div at bounding box center [8, 16] width 8 height 8
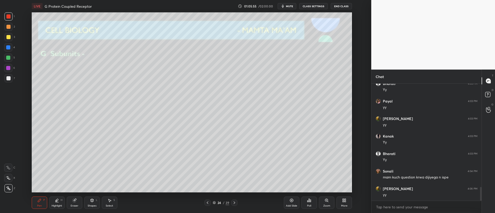
scroll to position [906, 0]
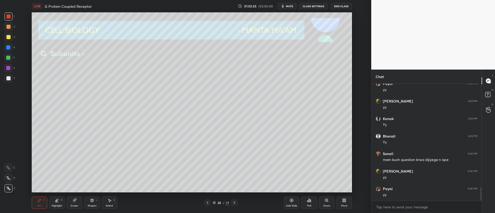
click at [235, 201] on icon at bounding box center [234, 203] width 4 height 4
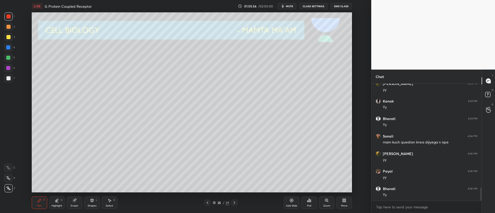
click at [6, 39] on div at bounding box center [8, 37] width 8 height 8
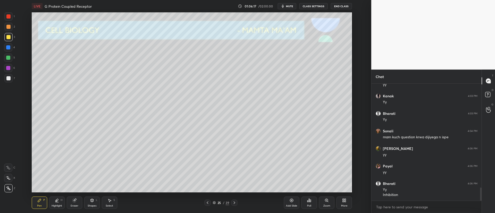
click at [9, 80] on div at bounding box center [8, 78] width 4 height 4
click at [9, 38] on div at bounding box center [8, 37] width 4 height 4
click at [10, 50] on div at bounding box center [8, 47] width 8 height 8
drag, startPoint x: 7, startPoint y: 27, endPoint x: 13, endPoint y: 36, distance: 11.1
click at [7, 28] on div at bounding box center [8, 27] width 4 height 4
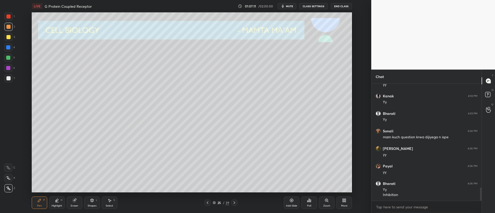
click at [10, 77] on div at bounding box center [8, 78] width 8 height 8
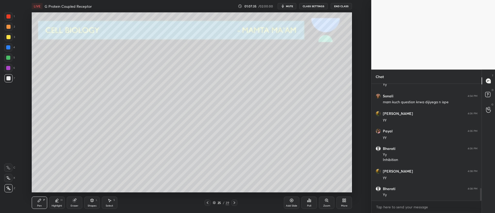
click at [236, 202] on icon at bounding box center [234, 203] width 4 height 4
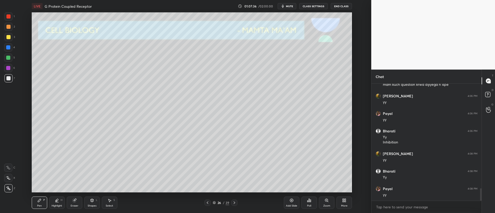
scroll to position [999, 0]
click at [9, 38] on div at bounding box center [8, 37] width 4 height 4
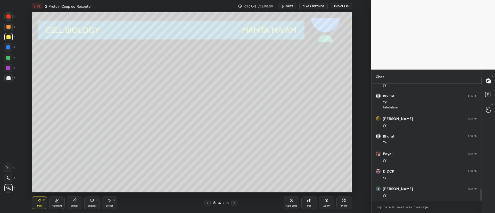
click at [3, 48] on div "1 2 3 4 5 6 7 C X Z C X Z E E Erase all H H" at bounding box center [8, 102] width 17 height 180
click at [11, 74] on div "6" at bounding box center [9, 69] width 11 height 10
click at [9, 80] on div at bounding box center [8, 78] width 4 height 4
click at [9, 47] on div at bounding box center [8, 47] width 4 height 4
click at [5, 30] on div at bounding box center [8, 27] width 8 height 8
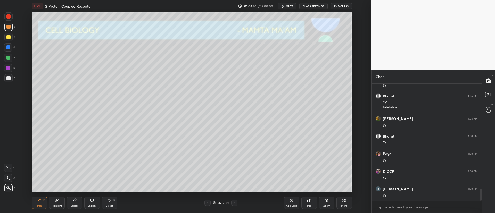
click at [10, 18] on div at bounding box center [8, 16] width 4 height 4
click at [7, 40] on div at bounding box center [8, 37] width 8 height 8
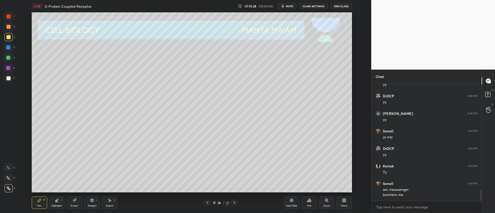
scroll to position [1109, 0]
click at [234, 205] on icon at bounding box center [234, 203] width 4 height 4
click at [9, 79] on div at bounding box center [8, 78] width 4 height 4
click at [6, 34] on div at bounding box center [8, 37] width 8 height 8
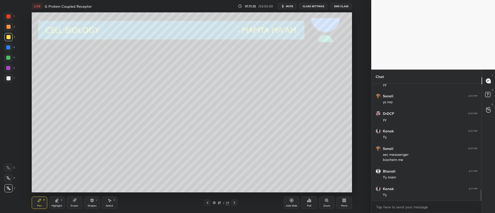
click at [11, 47] on div at bounding box center [8, 47] width 8 height 8
click at [6, 58] on div at bounding box center [8, 58] width 8 height 8
drag, startPoint x: 75, startPoint y: 203, endPoint x: 87, endPoint y: 199, distance: 12.6
click at [75, 203] on div "Eraser" at bounding box center [74, 203] width 15 height 12
drag, startPoint x: 42, startPoint y: 203, endPoint x: 46, endPoint y: 203, distance: 4.1
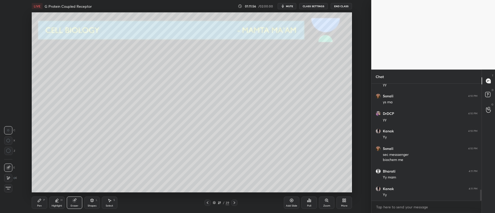
click at [42, 203] on div "Pen P" at bounding box center [39, 203] width 15 height 12
click at [236, 201] on icon at bounding box center [234, 203] width 4 height 4
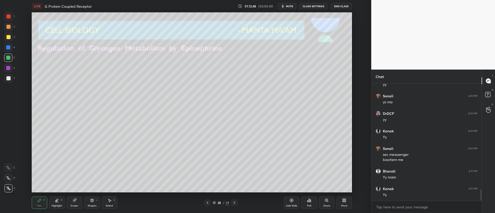
click at [208, 199] on div "Pen P Highlight H Eraser Shapes L Select S 28 / 39 Add Slide Poll Zoom More" at bounding box center [192, 203] width 320 height 21
click at [209, 204] on icon at bounding box center [207, 203] width 4 height 4
click at [237, 202] on div at bounding box center [234, 203] width 6 height 6
click at [9, 39] on div at bounding box center [8, 37] width 8 height 8
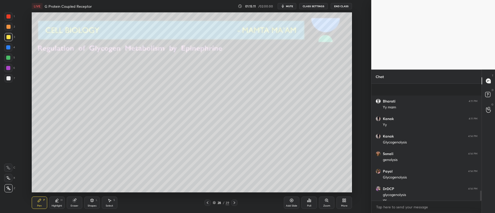
scroll to position [1237, 0]
click at [10, 41] on div "3" at bounding box center [9, 38] width 11 height 10
click at [11, 38] on div at bounding box center [8, 37] width 8 height 8
click at [12, 79] on div at bounding box center [8, 78] width 8 height 8
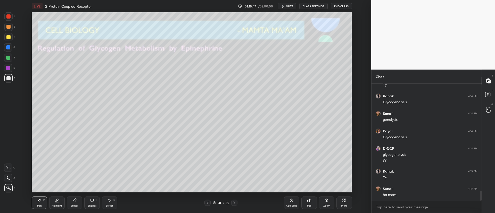
click at [77, 206] on div "Eraser" at bounding box center [75, 206] width 8 height 3
click at [42, 204] on div "Pen P" at bounding box center [39, 203] width 15 height 12
click at [9, 38] on div at bounding box center [8, 37] width 4 height 4
click at [6, 37] on div at bounding box center [8, 37] width 4 height 4
click at [235, 203] on icon at bounding box center [234, 203] width 4 height 4
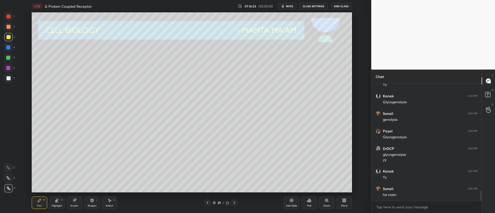
click at [11, 80] on div at bounding box center [8, 78] width 8 height 8
click at [92, 201] on icon at bounding box center [91, 200] width 3 height 3
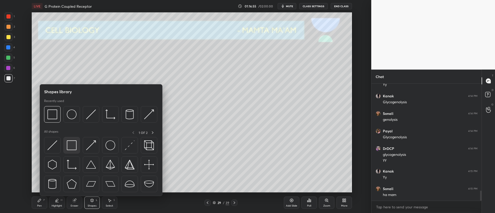
click at [69, 145] on img at bounding box center [72, 146] width 10 height 10
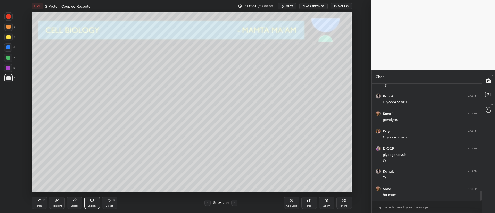
click at [76, 201] on icon at bounding box center [74, 201] width 4 height 4
click at [323, 201] on div "Zoom" at bounding box center [326, 203] width 15 height 12
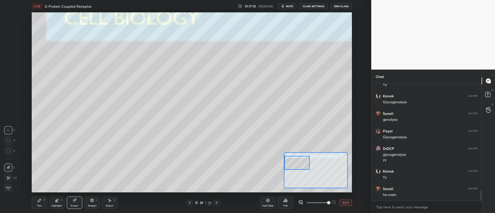
drag, startPoint x: 324, startPoint y: 167, endPoint x: 304, endPoint y: 161, distance: 20.7
click at [304, 162] on div at bounding box center [296, 163] width 25 height 14
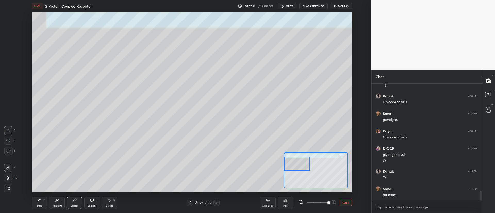
click at [38, 197] on div "Pen P" at bounding box center [39, 203] width 15 height 12
click at [10, 60] on div at bounding box center [8, 58] width 8 height 8
click at [9, 166] on div at bounding box center [8, 168] width 8 height 8
click at [9, 18] on div at bounding box center [8, 16] width 4 height 4
click at [54, 198] on div "Highlight H" at bounding box center [56, 203] width 15 height 12
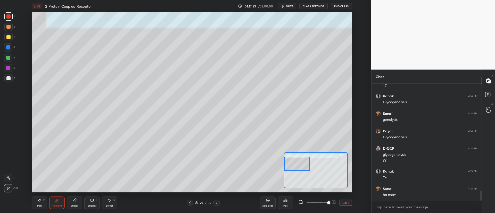
click at [44, 199] on div "P" at bounding box center [44, 200] width 2 height 3
click at [78, 205] on div "Eraser" at bounding box center [74, 203] width 15 height 12
click at [45, 208] on div "Pen P" at bounding box center [39, 203] width 15 height 12
click at [9, 47] on div at bounding box center [8, 47] width 4 height 4
drag, startPoint x: 9, startPoint y: 36, endPoint x: 11, endPoint y: 39, distance: 4.2
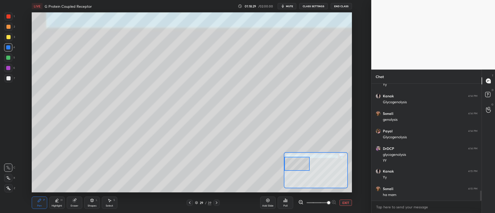
click at [9, 36] on div at bounding box center [8, 37] width 4 height 4
click at [9, 46] on div at bounding box center [8, 47] width 4 height 4
click at [11, 56] on div at bounding box center [8, 58] width 8 height 8
drag, startPoint x: 8, startPoint y: 29, endPoint x: 26, endPoint y: 38, distance: 20.3
click at [8, 30] on div at bounding box center [8, 27] width 8 height 8
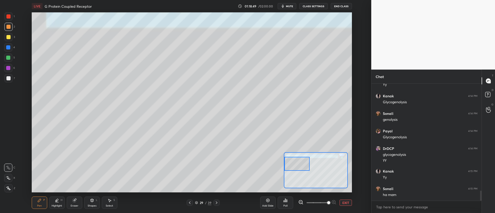
click at [7, 49] on div at bounding box center [8, 47] width 4 height 4
click at [7, 39] on div at bounding box center [8, 37] width 4 height 4
drag, startPoint x: 73, startPoint y: 202, endPoint x: 89, endPoint y: 192, distance: 19.3
click at [73, 201] on icon at bounding box center [74, 201] width 4 height 4
click at [33, 204] on div "Pen P" at bounding box center [39, 203] width 15 height 12
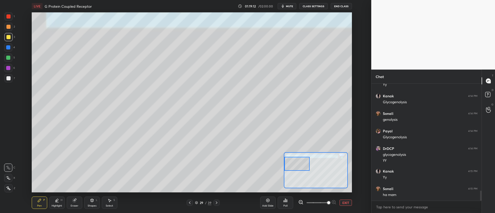
click at [12, 39] on div "3" at bounding box center [9, 37] width 11 height 8
click at [74, 205] on div "Eraser" at bounding box center [75, 206] width 8 height 3
click at [38, 203] on div "Pen P" at bounding box center [39, 203] width 15 height 12
click at [11, 80] on div at bounding box center [8, 78] width 8 height 8
click at [95, 203] on div "Shapes L" at bounding box center [91, 203] width 15 height 12
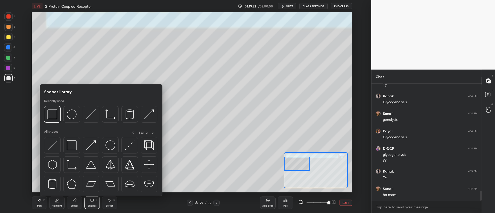
click at [61, 145] on div at bounding box center [101, 166] width 114 height 58
click at [52, 145] on img at bounding box center [52, 146] width 10 height 10
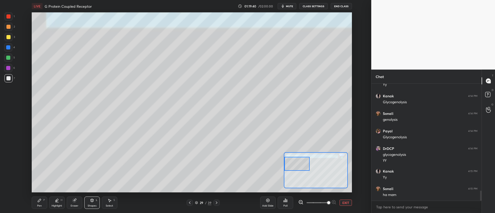
click at [43, 203] on div "Pen P" at bounding box center [39, 203] width 15 height 12
click at [6, 47] on div at bounding box center [8, 47] width 4 height 4
drag, startPoint x: 304, startPoint y: 170, endPoint x: 308, endPoint y: 163, distance: 7.5
click at [307, 166] on div at bounding box center [301, 164] width 25 height 14
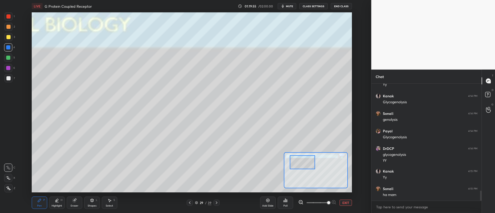
click at [9, 73] on div "1 2 3 4 5 6 7" at bounding box center [9, 48] width 11 height 72
click at [9, 69] on div at bounding box center [8, 68] width 4 height 4
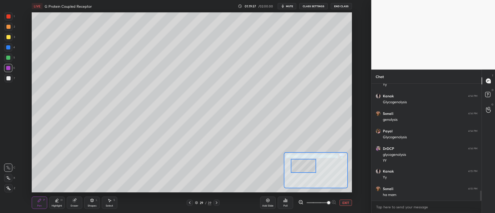
click at [302, 167] on div at bounding box center [303, 166] width 25 height 14
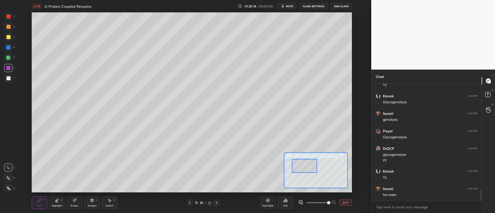
click at [9, 50] on div at bounding box center [8, 47] width 8 height 8
click at [7, 60] on div at bounding box center [8, 58] width 8 height 8
click at [75, 202] on icon at bounding box center [73, 200] width 3 height 3
click at [44, 200] on div "P" at bounding box center [44, 200] width 2 height 3
click at [85, 204] on div "Shapes L" at bounding box center [91, 203] width 15 height 12
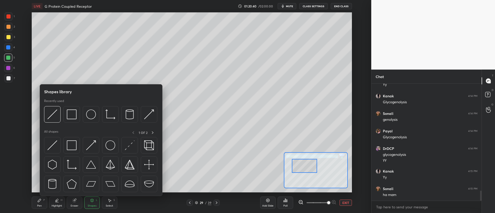
click at [79, 203] on div "Eraser" at bounding box center [74, 203] width 15 height 12
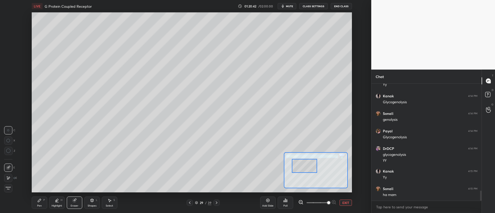
click at [41, 200] on icon at bounding box center [39, 201] width 4 height 4
click at [8, 37] on div at bounding box center [8, 37] width 4 height 4
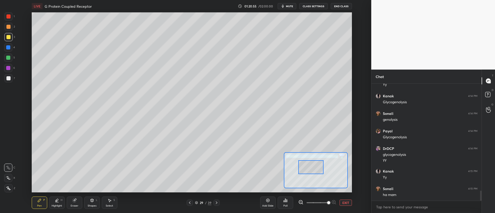
drag, startPoint x: 306, startPoint y: 170, endPoint x: 314, endPoint y: 166, distance: 8.9
click at [312, 170] on div at bounding box center [310, 167] width 25 height 14
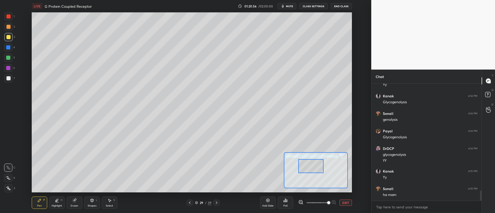
click at [8, 60] on div at bounding box center [8, 58] width 8 height 8
click at [9, 28] on div at bounding box center [8, 27] width 4 height 4
drag, startPoint x: 306, startPoint y: 175, endPoint x: 306, endPoint y: 170, distance: 4.7
click at [307, 176] on div at bounding box center [311, 171] width 25 height 14
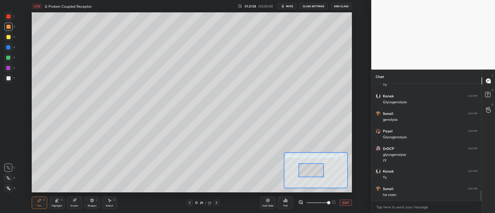
click at [11, 60] on div at bounding box center [8, 58] width 8 height 8
click at [78, 205] on div "Eraser" at bounding box center [74, 203] width 15 height 12
click at [37, 204] on div "Pen P" at bounding box center [39, 203] width 15 height 12
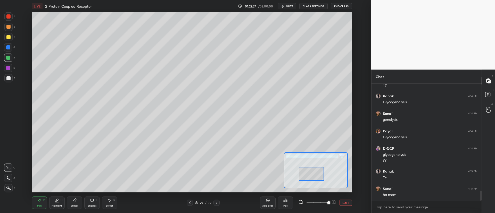
drag, startPoint x: 316, startPoint y: 176, endPoint x: 316, endPoint y: 178, distance: 2.6
click at [316, 178] on div at bounding box center [311, 174] width 25 height 14
click at [9, 39] on div at bounding box center [8, 37] width 8 height 8
click at [76, 202] on div "Eraser" at bounding box center [74, 203] width 15 height 12
drag, startPoint x: 41, startPoint y: 210, endPoint x: 41, endPoint y: 204, distance: 5.9
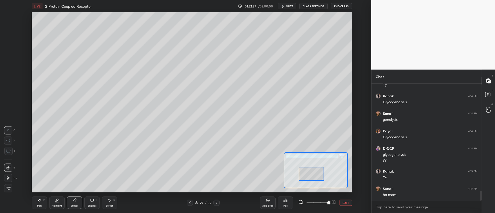
click at [41, 210] on div "Pen P Highlight H Eraser Shapes L Select S 29 / 39 Add Slide Poll EXIT" at bounding box center [192, 203] width 320 height 21
click at [42, 202] on div "Pen P" at bounding box center [39, 203] width 15 height 12
click at [310, 176] on div at bounding box center [311, 176] width 25 height 14
click at [9, 28] on div at bounding box center [8, 27] width 4 height 4
click at [8, 59] on div at bounding box center [8, 58] width 4 height 4
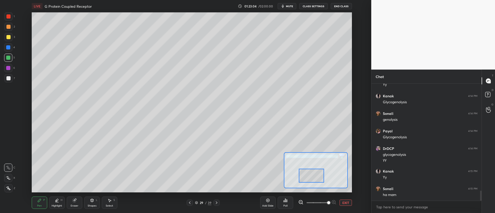
click at [9, 28] on div at bounding box center [8, 27] width 4 height 4
click at [9, 39] on div at bounding box center [8, 37] width 4 height 4
click at [305, 177] on div at bounding box center [311, 178] width 25 height 14
click at [8, 30] on div at bounding box center [8, 27] width 8 height 8
click at [345, 202] on button "EXIT" at bounding box center [346, 203] width 12 height 6
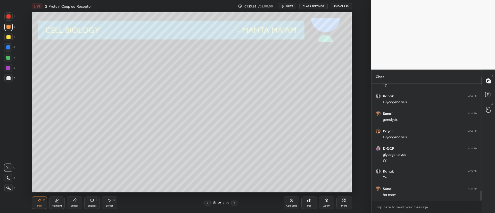
click at [325, 203] on div "Zoom" at bounding box center [326, 203] width 15 height 12
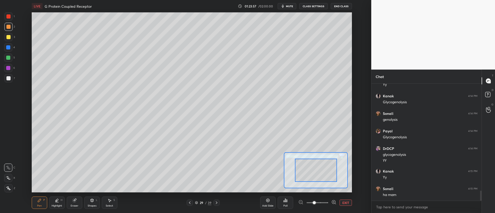
click at [321, 203] on span at bounding box center [318, 203] width 22 height 8
drag, startPoint x: 316, startPoint y: 175, endPoint x: 312, endPoint y: 181, distance: 7.3
click at [311, 184] on div at bounding box center [311, 179] width 31 height 18
drag, startPoint x: 316, startPoint y: 185, endPoint x: 317, endPoint y: 189, distance: 4.0
click at [315, 185] on div at bounding box center [308, 179] width 31 height 18
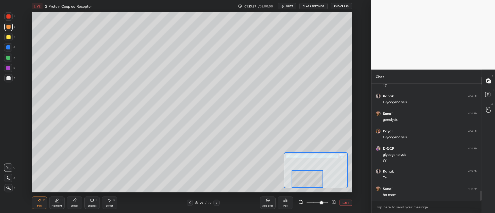
click at [323, 201] on span at bounding box center [321, 202] width 3 height 3
click at [323, 203] on span at bounding box center [321, 202] width 3 height 3
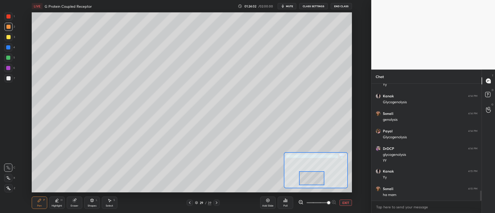
drag, startPoint x: 317, startPoint y: 179, endPoint x: 322, endPoint y: 175, distance: 6.7
click at [322, 177] on div at bounding box center [311, 178] width 25 height 14
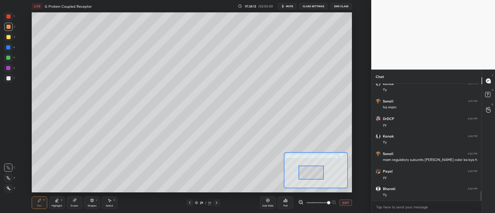
scroll to position [1342, 0]
drag, startPoint x: 314, startPoint y: 180, endPoint x: 318, endPoint y: 178, distance: 5.1
click at [313, 175] on div at bounding box center [311, 173] width 25 height 14
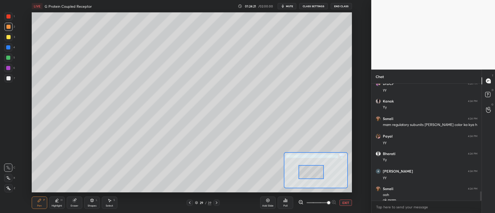
scroll to position [1365, 0]
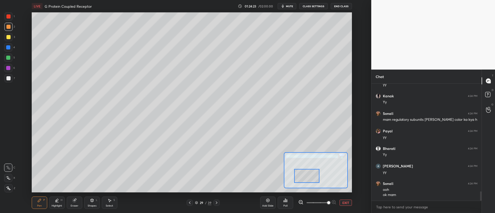
drag, startPoint x: 306, startPoint y: 175, endPoint x: 303, endPoint y: 180, distance: 6.0
click at [302, 182] on div at bounding box center [306, 176] width 25 height 14
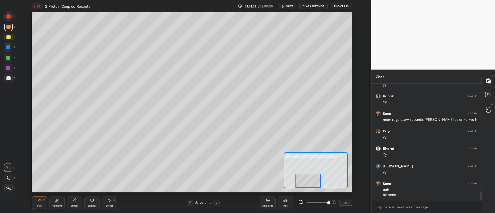
click at [309, 178] on div at bounding box center [307, 181] width 25 height 14
click at [6, 39] on div at bounding box center [8, 37] width 8 height 8
click at [343, 202] on button "EXIT" at bounding box center [346, 203] width 12 height 6
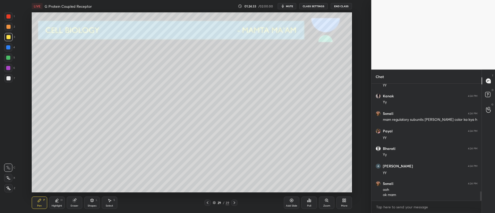
click at [309, 203] on div "Poll" at bounding box center [308, 203] width 15 height 12
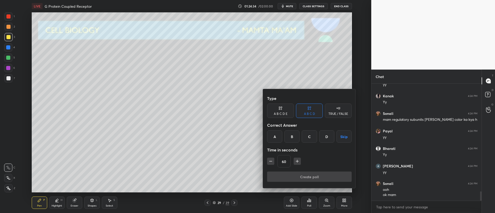
drag, startPoint x: 311, startPoint y: 203, endPoint x: 315, endPoint y: 204, distance: 3.8
click at [312, 203] on div at bounding box center [247, 106] width 495 height 213
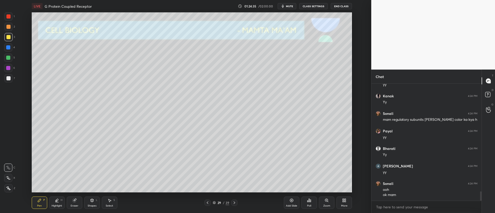
click at [329, 205] on div "Zoom" at bounding box center [326, 206] width 7 height 3
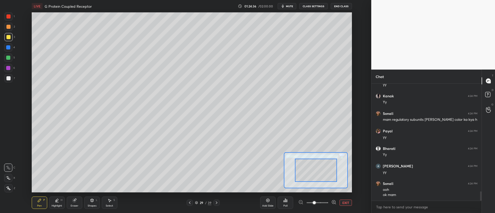
click at [328, 205] on div at bounding box center [317, 203] width 38 height 6
click at [327, 204] on span at bounding box center [318, 203] width 22 height 8
drag, startPoint x: 320, startPoint y: 175, endPoint x: 321, endPoint y: 189, distance: 13.9
click at [322, 192] on div "LIVE G Protein Coupled Receptor 01:24:37 / 02:00:00 mute CLASS SETTINGS End Cla…" at bounding box center [192, 106] width 351 height 213
drag, startPoint x: 321, startPoint y: 182, endPoint x: 316, endPoint y: 186, distance: 6.8
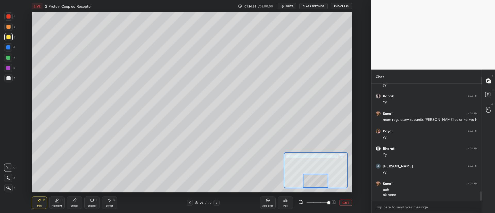
click at [317, 187] on div at bounding box center [315, 181] width 25 height 14
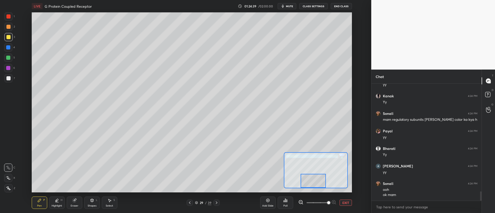
click at [7, 76] on div at bounding box center [8, 78] width 4 height 4
click at [309, 185] on div at bounding box center [308, 181] width 25 height 14
click at [6, 52] on div "4" at bounding box center [9, 48] width 11 height 10
click at [7, 52] on div "4" at bounding box center [9, 48] width 11 height 10
drag, startPoint x: 306, startPoint y: 179, endPoint x: 310, endPoint y: 178, distance: 4.1
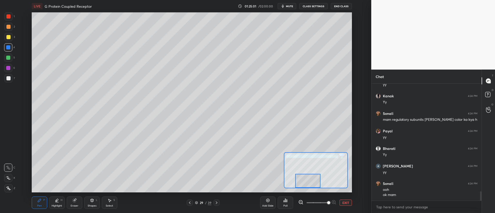
click at [310, 178] on div at bounding box center [307, 181] width 25 height 14
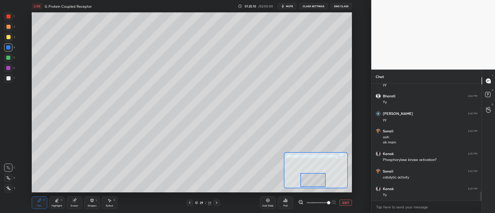
scroll to position [1435, 0]
drag, startPoint x: 10, startPoint y: 28, endPoint x: 14, endPoint y: 43, distance: 15.3
click at [10, 28] on div at bounding box center [8, 27] width 4 height 4
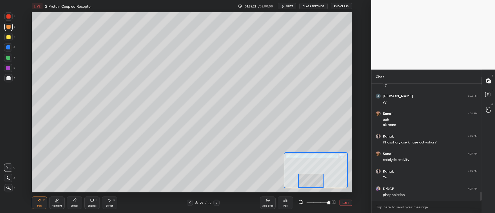
drag, startPoint x: 319, startPoint y: 182, endPoint x: 317, endPoint y: 186, distance: 4.6
click at [317, 189] on div "LIVE G Protein Coupled Receptor 01:25:22 / 02:00:00 mute CLASS SETTINGS End Cla…" at bounding box center [192, 106] width 351 height 213
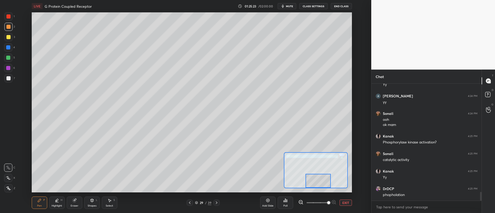
drag, startPoint x: 324, startPoint y: 185, endPoint x: 327, endPoint y: 185, distance: 3.6
click at [327, 185] on div at bounding box center [318, 181] width 25 height 14
click at [317, 185] on div at bounding box center [314, 181] width 25 height 14
drag, startPoint x: 317, startPoint y: 184, endPoint x: 313, endPoint y: 185, distance: 3.4
click at [313, 185] on div at bounding box center [311, 181] width 25 height 14
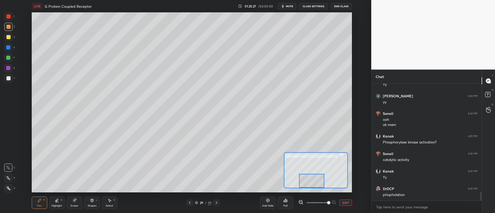
click at [8, 79] on div at bounding box center [8, 78] width 4 height 4
drag, startPoint x: 74, startPoint y: 206, endPoint x: 79, endPoint y: 196, distance: 11.1
click at [75, 205] on div "Eraser" at bounding box center [75, 206] width 8 height 3
click at [39, 203] on div "Pen P" at bounding box center [39, 203] width 15 height 12
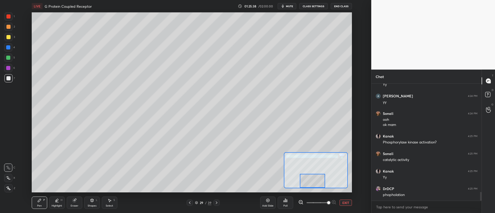
drag, startPoint x: 312, startPoint y: 184, endPoint x: 315, endPoint y: 184, distance: 2.8
click at [315, 184] on div at bounding box center [312, 181] width 25 height 14
drag, startPoint x: 309, startPoint y: 182, endPoint x: 302, endPoint y: 182, distance: 7.0
click at [307, 182] on div at bounding box center [313, 181] width 25 height 14
click at [317, 182] on div at bounding box center [312, 179] width 25 height 14
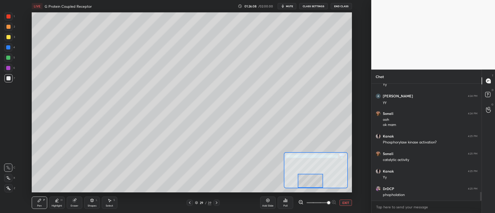
drag, startPoint x: 315, startPoint y: 185, endPoint x: 310, endPoint y: 189, distance: 6.0
click at [312, 189] on div "LIVE G Protein Coupled Receptor 01:26:08 / 02:00:00 mute CLASS SETTINGS End Cla…" at bounding box center [192, 106] width 351 height 213
click at [343, 202] on button "EXIT" at bounding box center [346, 203] width 12 height 6
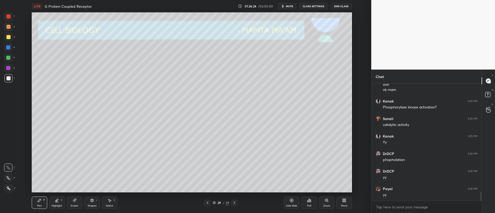
scroll to position [1488, 0]
click at [324, 205] on div "Zoom" at bounding box center [326, 206] width 7 height 3
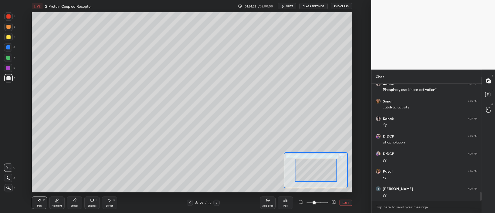
click at [327, 204] on span at bounding box center [318, 203] width 22 height 8
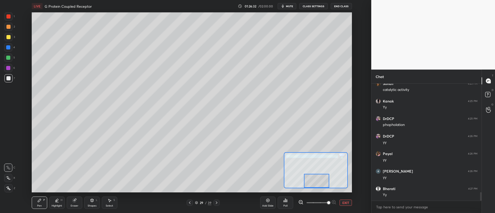
drag, startPoint x: 324, startPoint y: 170, endPoint x: 326, endPoint y: 182, distance: 11.7
click at [325, 184] on div at bounding box center [316, 181] width 25 height 14
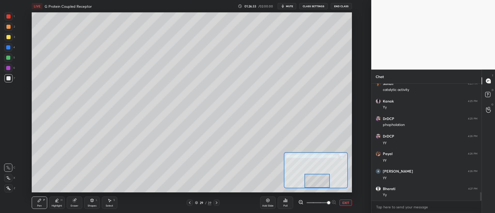
click at [11, 47] on div at bounding box center [8, 47] width 8 height 8
click at [8, 27] on div at bounding box center [8, 27] width 4 height 4
click at [7, 39] on div at bounding box center [8, 37] width 4 height 4
drag, startPoint x: 322, startPoint y: 185, endPoint x: 332, endPoint y: 187, distance: 10.6
click at [331, 191] on div "LIVE G Protein Coupled Receptor 01:26:52 / 02:00:00 mute CLASS SETTINGS End Cla…" at bounding box center [192, 106] width 351 height 213
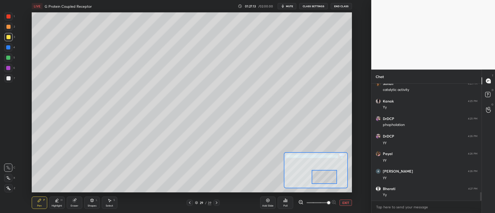
drag, startPoint x: 321, startPoint y: 178, endPoint x: 317, endPoint y: 169, distance: 9.5
click at [319, 173] on div at bounding box center [324, 177] width 25 height 14
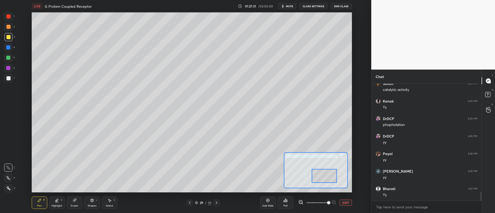
click at [331, 195] on div "LIVE G Protein Coupled Receptor 01:27:31 / 02:00:00 mute CLASS SETTINGS End Cla…" at bounding box center [192, 106] width 351 height 213
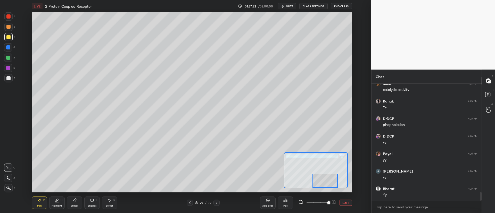
drag, startPoint x: 327, startPoint y: 174, endPoint x: 329, endPoint y: 180, distance: 7.1
click at [329, 180] on div at bounding box center [324, 181] width 25 height 14
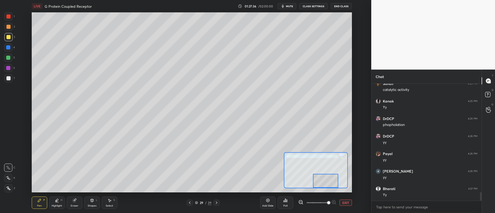
click at [9, 84] on div "7" at bounding box center [9, 79] width 11 height 10
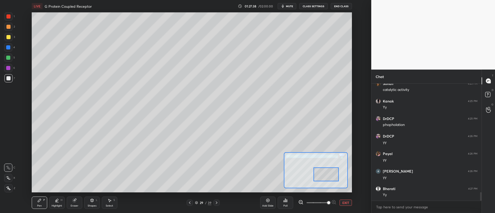
drag, startPoint x: 331, startPoint y: 179, endPoint x: 325, endPoint y: 167, distance: 13.4
click at [331, 174] on div at bounding box center [326, 175] width 25 height 14
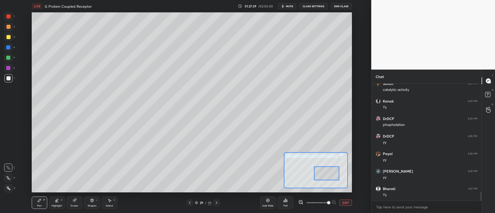
click at [9, 26] on div at bounding box center [8, 27] width 4 height 4
click at [7, 79] on div at bounding box center [8, 78] width 4 height 4
drag, startPoint x: 327, startPoint y: 175, endPoint x: 329, endPoint y: 189, distance: 14.3
click at [329, 189] on div "LIVE G Protein Coupled Receptor 01:27:50 / 02:00:00 mute CLASS SETTINGS End Cla…" at bounding box center [192, 106] width 351 height 213
drag, startPoint x: 322, startPoint y: 183, endPoint x: 323, endPoint y: 172, distance: 10.6
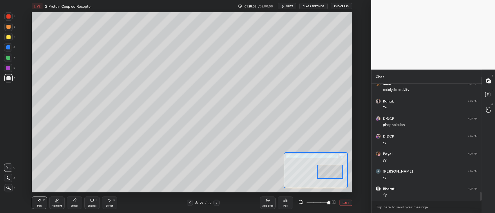
click at [323, 173] on div at bounding box center [329, 172] width 25 height 14
click at [333, 172] on div at bounding box center [330, 170] width 25 height 14
click at [8, 51] on div "4" at bounding box center [9, 48] width 11 height 10
drag, startPoint x: 334, startPoint y: 176, endPoint x: 342, endPoint y: 169, distance: 11.0
click at [343, 175] on div at bounding box center [334, 171] width 25 height 14
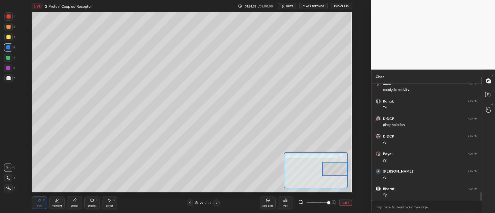
drag, startPoint x: 320, startPoint y: 172, endPoint x: 345, endPoint y: 164, distance: 26.0
click at [346, 166] on div at bounding box center [334, 169] width 25 height 14
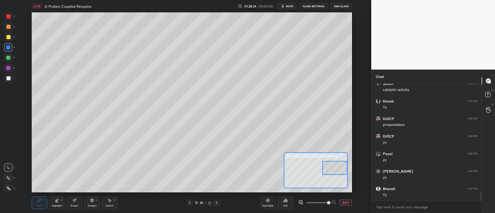
click at [324, 175] on div at bounding box center [316, 170] width 64 height 36
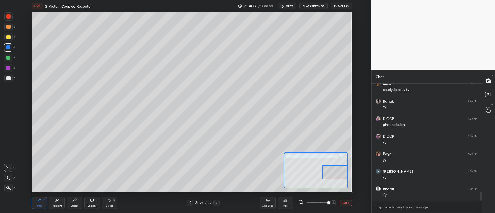
drag, startPoint x: 331, startPoint y: 172, endPoint x: 342, endPoint y: 169, distance: 11.9
click at [344, 170] on div at bounding box center [334, 173] width 25 height 14
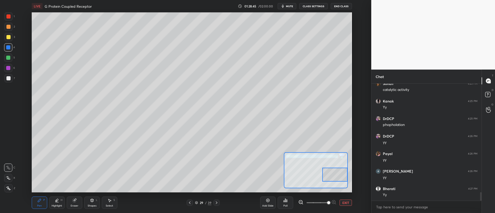
drag, startPoint x: 342, startPoint y: 176, endPoint x: 339, endPoint y: 175, distance: 2.7
click at [342, 176] on div at bounding box center [334, 175] width 25 height 14
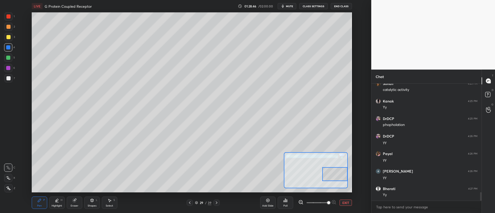
drag, startPoint x: 328, startPoint y: 170, endPoint x: 329, endPoint y: 173, distance: 3.5
click at [329, 173] on div at bounding box center [334, 174] width 25 height 14
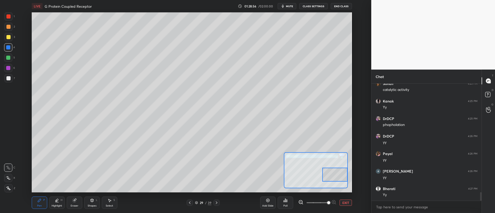
click at [10, 39] on div at bounding box center [8, 37] width 8 height 8
click at [15, 78] on div "1 2 3 4 5 6 7 C X Z C X Z E E Erase all H H" at bounding box center [8, 102] width 17 height 180
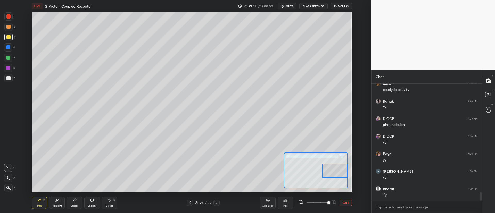
drag, startPoint x: 338, startPoint y: 172, endPoint x: 336, endPoint y: 166, distance: 6.4
click at [338, 169] on div at bounding box center [334, 171] width 25 height 14
drag, startPoint x: 333, startPoint y: 173, endPoint x: 322, endPoint y: 177, distance: 11.4
click at [333, 183] on div at bounding box center [334, 181] width 25 height 14
click at [9, 78] on div at bounding box center [8, 78] width 4 height 4
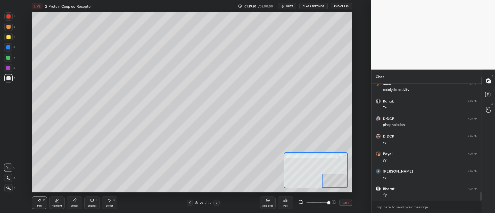
click at [9, 37] on div at bounding box center [8, 37] width 4 height 4
click at [348, 186] on div at bounding box center [316, 170] width 64 height 36
click at [340, 203] on button "EXIT" at bounding box center [346, 203] width 12 height 6
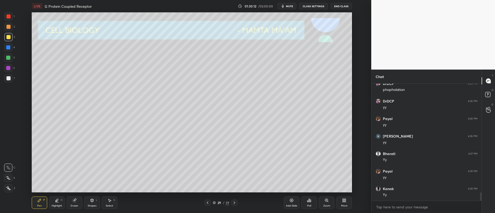
scroll to position [1558, 0]
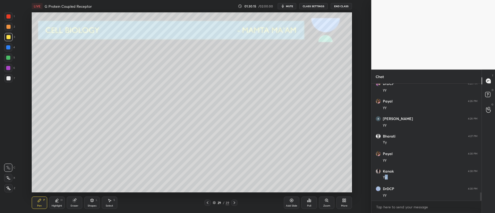
scroll to position [1575, 0]
click at [6, 79] on div at bounding box center [8, 78] width 8 height 8
click at [91, 200] on icon at bounding box center [91, 200] width 3 height 3
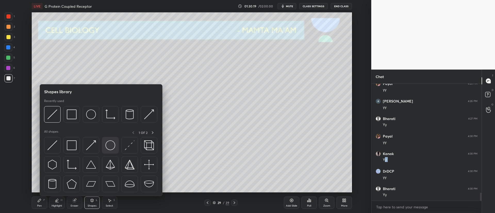
click at [113, 143] on img at bounding box center [110, 146] width 10 height 10
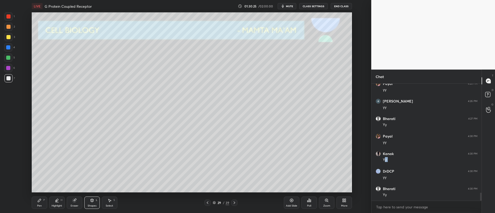
click at [327, 202] on icon at bounding box center [327, 201] width 4 height 4
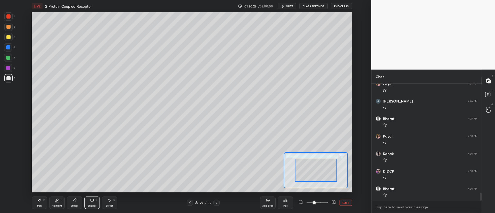
click at [323, 205] on span at bounding box center [318, 203] width 22 height 8
drag, startPoint x: 318, startPoint y: 180, endPoint x: 302, endPoint y: 184, distance: 16.3
click at [304, 185] on div at bounding box center [300, 177] width 31 height 18
click at [75, 205] on div "Eraser" at bounding box center [75, 206] width 8 height 3
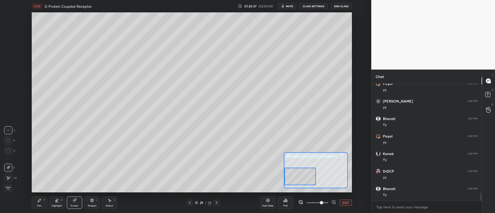
click at [41, 206] on div "Pen" at bounding box center [39, 206] width 5 height 3
drag, startPoint x: 7, startPoint y: 51, endPoint x: 12, endPoint y: 49, distance: 5.3
click at [7, 51] on div at bounding box center [8, 47] width 8 height 8
drag, startPoint x: 4, startPoint y: 32, endPoint x: 6, endPoint y: 29, distance: 3.4
click at [4, 30] on div "2" at bounding box center [9, 28] width 11 height 10
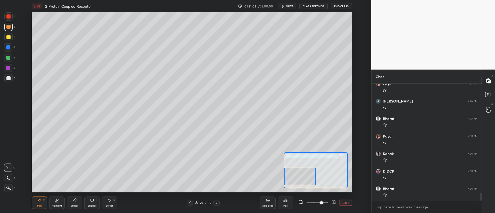
click at [7, 27] on div at bounding box center [8, 27] width 4 height 4
drag, startPoint x: 309, startPoint y: 176, endPoint x: 291, endPoint y: 177, distance: 18.3
click at [292, 179] on div at bounding box center [299, 179] width 31 height 18
click at [8, 59] on div at bounding box center [8, 58] width 4 height 4
drag, startPoint x: 7, startPoint y: 39, endPoint x: 11, endPoint y: 45, distance: 7.5
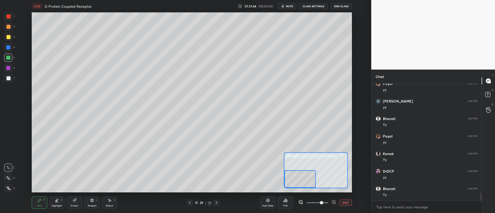
click at [7, 39] on div at bounding box center [8, 37] width 8 height 8
click at [10, 48] on div at bounding box center [8, 47] width 8 height 8
click at [9, 67] on div at bounding box center [8, 68] width 4 height 4
drag, startPoint x: 309, startPoint y: 180, endPoint x: 308, endPoint y: 184, distance: 4.4
click at [309, 186] on div at bounding box center [300, 179] width 31 height 18
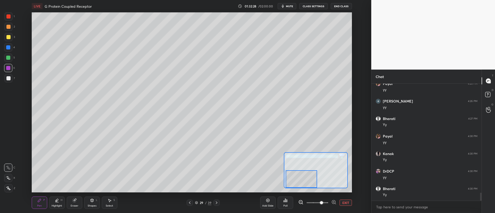
drag, startPoint x: 307, startPoint y: 186, endPoint x: 307, endPoint y: 184, distance: 2.9
click at [307, 188] on div at bounding box center [316, 170] width 64 height 36
drag, startPoint x: 305, startPoint y: 183, endPoint x: 303, endPoint y: 180, distance: 3.2
click at [303, 183] on div at bounding box center [299, 179] width 31 height 18
drag, startPoint x: 305, startPoint y: 180, endPoint x: 296, endPoint y: 185, distance: 9.8
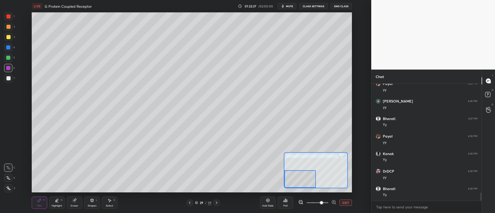
click at [296, 191] on div "LIVE G Protein Coupled Receptor 01:32:37 / 02:00:00 mute CLASS SETTINGS End Cla…" at bounding box center [192, 106] width 351 height 213
click at [9, 36] on div at bounding box center [8, 37] width 4 height 4
click at [10, 26] on div at bounding box center [8, 27] width 4 height 4
drag, startPoint x: 11, startPoint y: 18, endPoint x: 16, endPoint y: 24, distance: 7.8
click at [10, 18] on div at bounding box center [8, 16] width 8 height 8
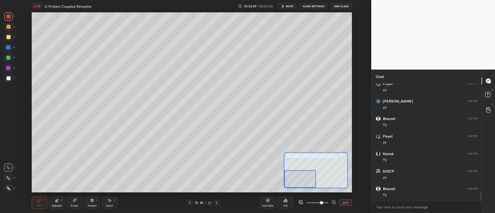
click at [9, 29] on div at bounding box center [8, 27] width 8 height 8
click at [7, 45] on div at bounding box center [8, 47] width 8 height 8
click at [10, 84] on div "1 2 3 4 5 6 7 C X Z C X Z E E Erase all H H" at bounding box center [8, 102] width 17 height 180
click at [8, 79] on div at bounding box center [8, 78] width 4 height 4
click at [8, 48] on div at bounding box center [8, 47] width 4 height 4
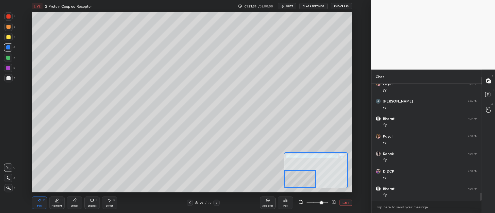
click at [343, 201] on button "EXIT" at bounding box center [346, 203] width 12 height 6
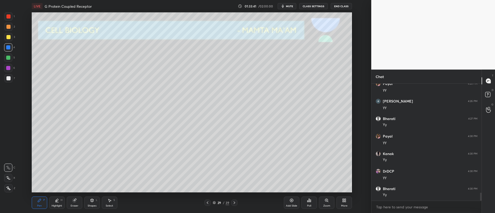
click at [324, 206] on div "Zoom" at bounding box center [326, 206] width 7 height 3
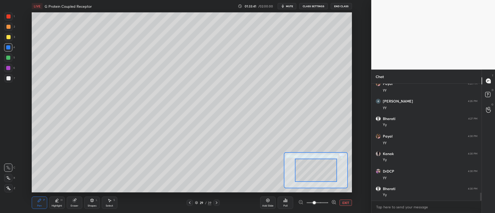
click at [327, 205] on span at bounding box center [318, 203] width 22 height 8
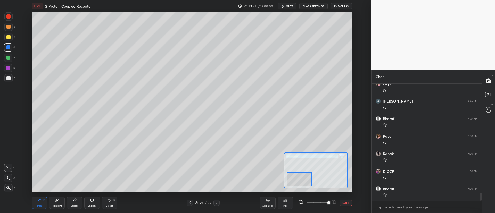
drag, startPoint x: 326, startPoint y: 175, endPoint x: 312, endPoint y: 180, distance: 14.8
click at [311, 181] on div at bounding box center [299, 179] width 25 height 14
click at [320, 202] on span at bounding box center [318, 203] width 22 height 8
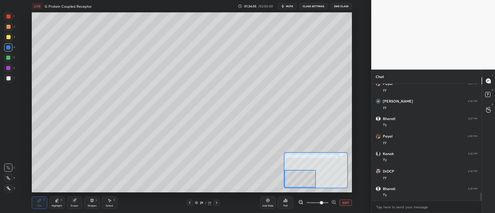
click at [348, 201] on button "EXIT" at bounding box center [346, 203] width 12 height 6
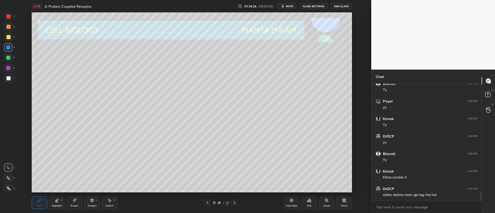
scroll to position [1628, 0]
click at [7, 58] on div at bounding box center [8, 58] width 4 height 4
click at [232, 203] on icon at bounding box center [234, 203] width 4 height 4
click at [9, 80] on div at bounding box center [8, 78] width 4 height 4
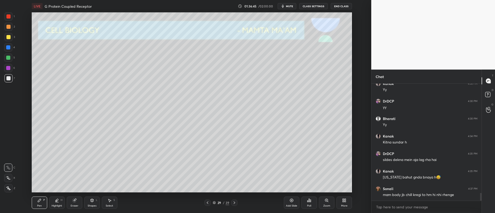
click at [235, 203] on icon at bounding box center [234, 203] width 4 height 4
click at [11, 38] on div at bounding box center [8, 37] width 8 height 8
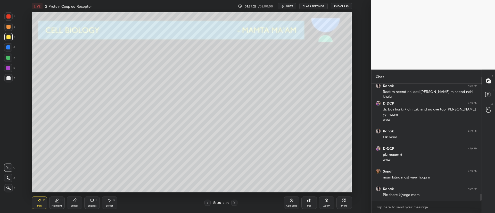
scroll to position [1903, 0]
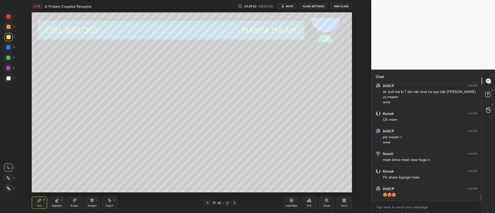
click at [208, 204] on icon at bounding box center [207, 203] width 4 height 4
click at [235, 203] on icon at bounding box center [234, 203] width 4 height 4
click at [209, 203] on icon at bounding box center [207, 203] width 4 height 4
click at [207, 202] on icon at bounding box center [207, 203] width 4 height 4
click at [233, 204] on icon at bounding box center [234, 203] width 4 height 4
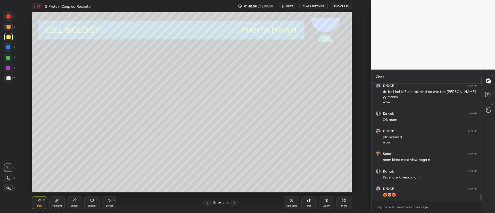
click at [233, 204] on icon at bounding box center [234, 203] width 4 height 4
click at [11, 27] on div at bounding box center [8, 27] width 8 height 8
drag, startPoint x: 94, startPoint y: 204, endPoint x: 93, endPoint y: 197, distance: 6.8
click at [94, 203] on div "Shapes L" at bounding box center [91, 203] width 15 height 12
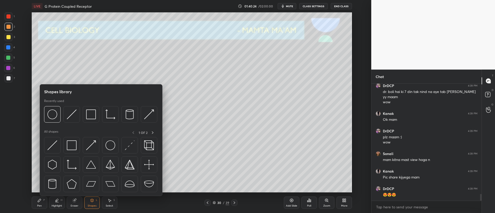
click at [10, 79] on div at bounding box center [8, 78] width 4 height 4
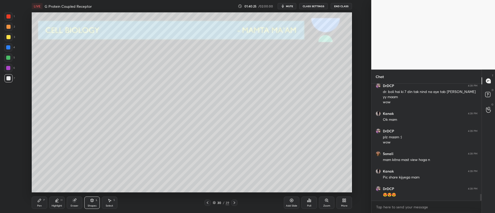
click at [94, 205] on div "Shapes" at bounding box center [92, 206] width 9 height 3
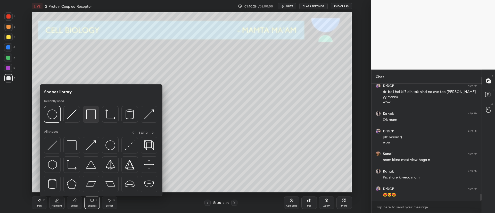
click at [91, 116] on img at bounding box center [91, 115] width 10 height 10
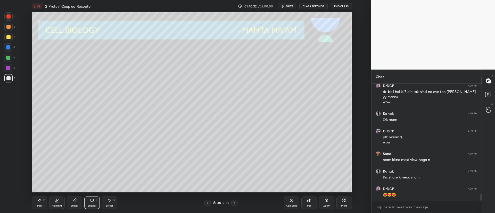
click at [73, 205] on div "Eraser" at bounding box center [75, 206] width 8 height 3
drag, startPoint x: 39, startPoint y: 204, endPoint x: 38, endPoint y: 192, distance: 11.4
click at [39, 202] on div "Pen P" at bounding box center [39, 203] width 15 height 12
click at [9, 39] on div at bounding box center [8, 37] width 8 height 8
click at [72, 198] on div "Eraser" at bounding box center [74, 203] width 15 height 12
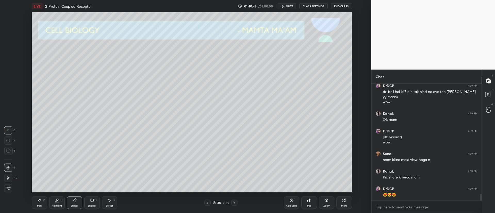
click at [38, 203] on div "Pen P" at bounding box center [39, 203] width 15 height 12
click at [9, 77] on div at bounding box center [8, 78] width 4 height 4
click at [7, 35] on div at bounding box center [8, 37] width 4 height 4
click at [10, 28] on div at bounding box center [8, 27] width 8 height 8
click at [12, 48] on div at bounding box center [8, 47] width 8 height 8
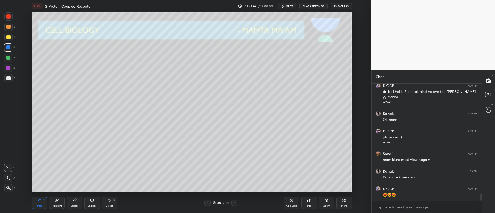
click at [10, 49] on div at bounding box center [8, 47] width 4 height 4
click at [11, 57] on div at bounding box center [8, 58] width 8 height 8
click at [7, 23] on div at bounding box center [8, 27] width 8 height 8
click at [9, 18] on div at bounding box center [8, 16] width 4 height 4
click at [10, 27] on div at bounding box center [8, 27] width 4 height 4
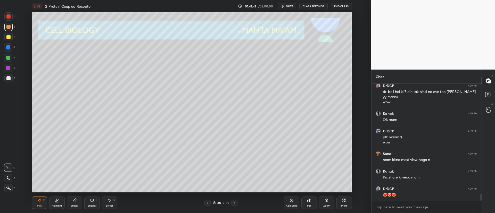
click at [9, 60] on div at bounding box center [8, 58] width 8 height 8
drag, startPoint x: 9, startPoint y: 29, endPoint x: 11, endPoint y: 33, distance: 4.3
click at [9, 29] on div at bounding box center [8, 27] width 8 height 8
drag, startPoint x: 13, startPoint y: 178, endPoint x: 14, endPoint y: 174, distance: 4.5
click at [14, 177] on div "X" at bounding box center [9, 178] width 11 height 8
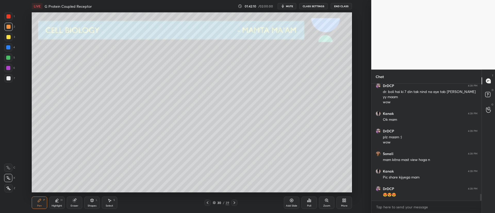
click at [6, 72] on div "6" at bounding box center [9, 69] width 11 height 10
click at [70, 202] on div "Eraser" at bounding box center [74, 203] width 15 height 12
click at [35, 202] on div "Pen P" at bounding box center [39, 203] width 15 height 12
drag, startPoint x: 9, startPoint y: 26, endPoint x: 16, endPoint y: 38, distance: 14.0
click at [9, 27] on div at bounding box center [8, 27] width 4 height 4
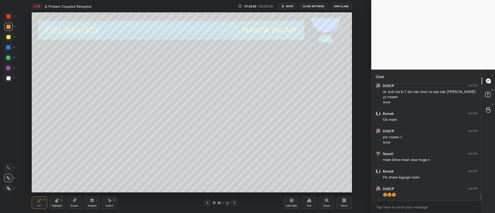
click at [77, 203] on div "Eraser" at bounding box center [74, 203] width 15 height 12
click at [40, 205] on div "Pen" at bounding box center [39, 206] width 5 height 3
click at [9, 15] on div at bounding box center [8, 16] width 4 height 4
click at [9, 57] on div at bounding box center [8, 58] width 4 height 4
click at [7, 49] on div at bounding box center [8, 47] width 8 height 8
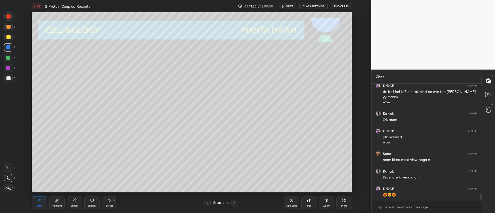
click at [13, 75] on div "1 2 3 4 5 6 7" at bounding box center [9, 48] width 11 height 72
drag, startPoint x: 9, startPoint y: 57, endPoint x: 23, endPoint y: 58, distance: 14.5
click at [9, 58] on div at bounding box center [8, 58] width 4 height 4
click at [8, 78] on div at bounding box center [8, 78] width 4 height 4
click at [235, 203] on icon at bounding box center [235, 203] width 2 height 3
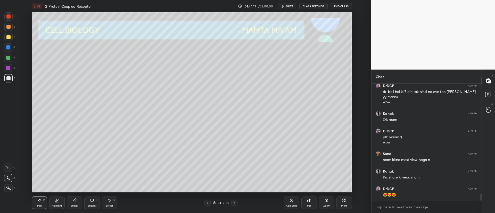
click at [7, 29] on div at bounding box center [8, 27] width 8 height 8
click at [93, 202] on icon at bounding box center [92, 201] width 4 height 4
drag, startPoint x: 7, startPoint y: 77, endPoint x: 15, endPoint y: 85, distance: 11.5
click at [9, 77] on div at bounding box center [8, 78] width 4 height 4
click at [74, 205] on div "Eraser" at bounding box center [75, 206] width 8 height 3
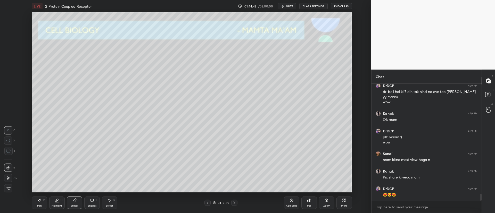
click at [42, 204] on div "Pen P" at bounding box center [39, 203] width 15 height 12
click at [5, 63] on div "5" at bounding box center [9, 59] width 11 height 10
click at [9, 77] on div at bounding box center [8, 78] width 4 height 4
drag, startPoint x: 75, startPoint y: 204, endPoint x: 73, endPoint y: 197, distance: 7.1
click at [74, 205] on div "Eraser" at bounding box center [75, 206] width 8 height 3
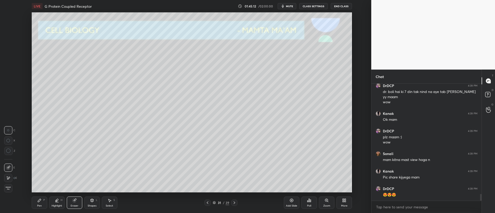
drag, startPoint x: 43, startPoint y: 201, endPoint x: 31, endPoint y: 124, distance: 77.7
click at [43, 200] on div "Pen P" at bounding box center [39, 203] width 15 height 12
click at [10, 29] on div at bounding box center [8, 27] width 8 height 8
click at [5, 27] on div at bounding box center [8, 27] width 8 height 8
click at [12, 35] on div at bounding box center [8, 37] width 8 height 8
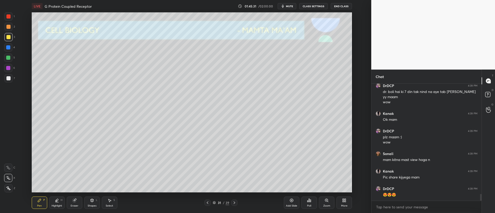
click at [8, 79] on div at bounding box center [8, 78] width 4 height 4
drag, startPoint x: 75, startPoint y: 204, endPoint x: 73, endPoint y: 194, distance: 9.7
click at [75, 203] on div "Eraser" at bounding box center [74, 203] width 15 height 12
drag, startPoint x: 38, startPoint y: 203, endPoint x: 36, endPoint y: 197, distance: 5.6
click at [38, 203] on div "Pen P" at bounding box center [39, 203] width 15 height 12
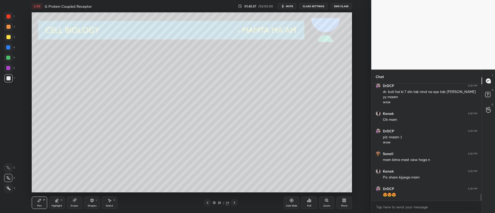
drag, startPoint x: 9, startPoint y: 36, endPoint x: 12, endPoint y: 35, distance: 3.9
click at [9, 36] on div at bounding box center [8, 37] width 4 height 4
click at [7, 52] on div "1 2 3 4 5 6 7" at bounding box center [9, 48] width 11 height 72
click at [11, 56] on div at bounding box center [8, 58] width 8 height 8
click at [11, 48] on div at bounding box center [8, 47] width 8 height 8
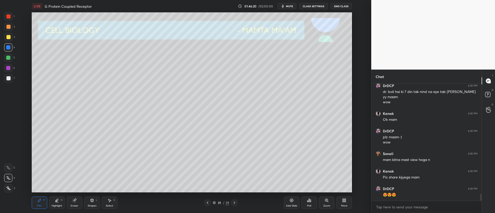
click at [327, 203] on div "Zoom" at bounding box center [326, 203] width 15 height 12
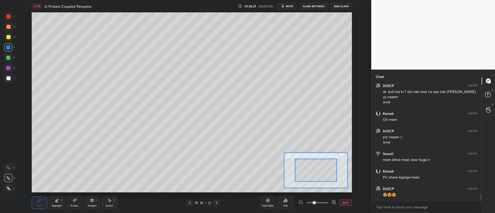
click at [316, 203] on span at bounding box center [314, 202] width 3 height 3
drag, startPoint x: 320, startPoint y: 181, endPoint x: 312, endPoint y: 170, distance: 13.8
click at [312, 170] on div at bounding box center [307, 174] width 31 height 18
click at [11, 35] on div at bounding box center [8, 37] width 8 height 8
click at [6, 170] on div at bounding box center [8, 168] width 8 height 8
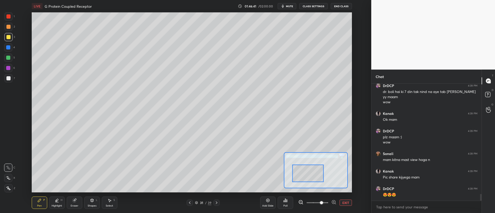
click at [9, 58] on div at bounding box center [8, 58] width 4 height 4
drag, startPoint x: 311, startPoint y: 172, endPoint x: 313, endPoint y: 167, distance: 5.6
click at [313, 167] on div at bounding box center [309, 167] width 31 height 18
click at [9, 27] on div at bounding box center [8, 27] width 4 height 4
drag, startPoint x: 316, startPoint y: 167, endPoint x: 318, endPoint y: 173, distance: 6.3
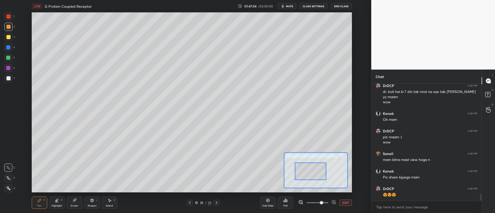
click at [319, 174] on div at bounding box center [310, 172] width 31 height 18
click at [78, 202] on div "Eraser" at bounding box center [74, 203] width 15 height 12
click at [39, 207] on div "Pen" at bounding box center [39, 206] width 5 height 3
drag, startPoint x: 323, startPoint y: 179, endPoint x: 330, endPoint y: 176, distance: 8.4
click at [330, 176] on div at bounding box center [324, 170] width 31 height 18
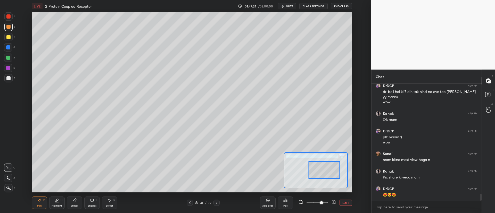
drag, startPoint x: 320, startPoint y: 176, endPoint x: 317, endPoint y: 169, distance: 8.2
click at [318, 176] on div at bounding box center [323, 170] width 31 height 18
drag, startPoint x: 8, startPoint y: 48, endPoint x: 11, endPoint y: 49, distance: 3.3
click at [8, 48] on div at bounding box center [8, 47] width 4 height 4
click at [77, 203] on div "Eraser" at bounding box center [74, 203] width 15 height 12
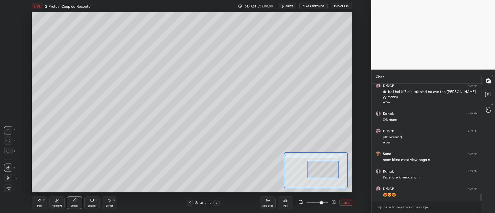
drag, startPoint x: 45, startPoint y: 202, endPoint x: 42, endPoint y: 200, distance: 3.7
click at [45, 201] on div "Pen P" at bounding box center [39, 203] width 15 height 12
click at [7, 36] on div at bounding box center [8, 37] width 4 height 4
click at [10, 28] on div at bounding box center [8, 27] width 4 height 4
click at [9, 59] on div at bounding box center [8, 58] width 4 height 4
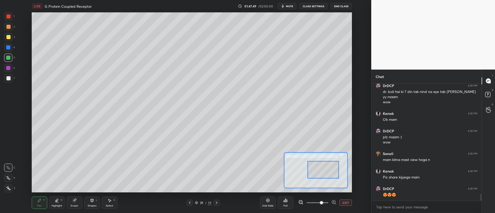
drag, startPoint x: 320, startPoint y: 172, endPoint x: 324, endPoint y: 170, distance: 4.5
click at [325, 171] on div at bounding box center [322, 170] width 31 height 18
click at [323, 176] on div at bounding box center [326, 170] width 31 height 18
click at [8, 39] on div at bounding box center [8, 37] width 8 height 8
click at [321, 172] on div at bounding box center [325, 173] width 31 height 18
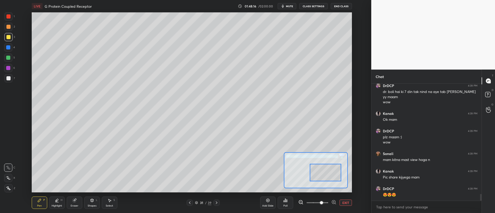
click at [0, 78] on div "1 2 3 4 5 6 7 C X Z C X Z E E Erase all H H" at bounding box center [8, 102] width 17 height 180
drag, startPoint x: 0, startPoint y: 79, endPoint x: 1, endPoint y: 77, distance: 2.7
click at [0, 78] on div "1 2 3 4 5 6 7 C X Z C X Z E E Erase all H H" at bounding box center [8, 102] width 17 height 180
click at [10, 78] on div at bounding box center [8, 78] width 4 height 4
drag, startPoint x: 328, startPoint y: 181, endPoint x: 337, endPoint y: 178, distance: 9.9
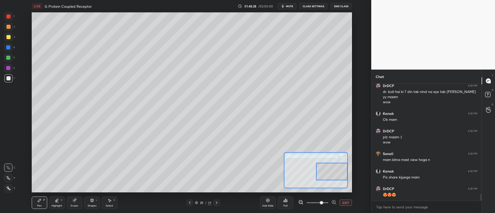
click at [337, 179] on div at bounding box center [331, 172] width 31 height 18
click at [337, 183] on div at bounding box center [331, 179] width 31 height 18
click at [347, 202] on button "EXIT" at bounding box center [346, 203] width 12 height 6
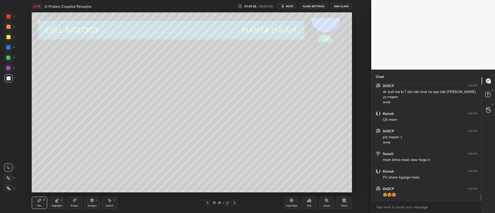
click at [7, 17] on div at bounding box center [8, 16] width 4 height 4
click at [99, 201] on div "Shapes L" at bounding box center [91, 203] width 15 height 12
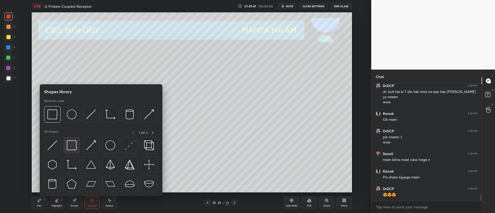
click at [78, 144] on div at bounding box center [71, 145] width 17 height 17
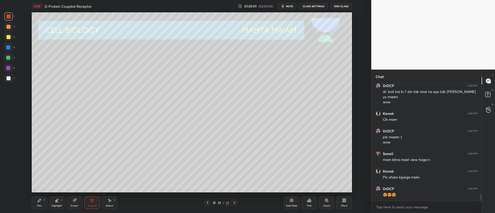
click at [236, 203] on icon at bounding box center [234, 203] width 4 height 4
click at [5, 29] on div at bounding box center [8, 27] width 8 height 8
click at [41, 207] on div "Pen P Highlight H Eraser Shapes L Select S 32 / 39 Add Slide Poll Zoom More" at bounding box center [192, 203] width 320 height 21
drag, startPoint x: 37, startPoint y: 202, endPoint x: 39, endPoint y: 200, distance: 2.9
click at [37, 202] on div "Pen P" at bounding box center [39, 203] width 15 height 12
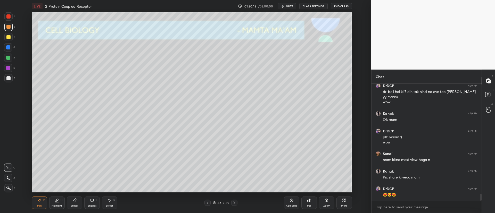
drag, startPoint x: 92, startPoint y: 203, endPoint x: 89, endPoint y: 197, distance: 6.5
click at [91, 203] on div "Shapes L" at bounding box center [91, 203] width 15 height 12
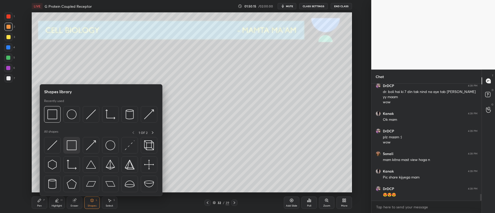
click at [70, 150] on img at bounding box center [72, 146] width 10 height 10
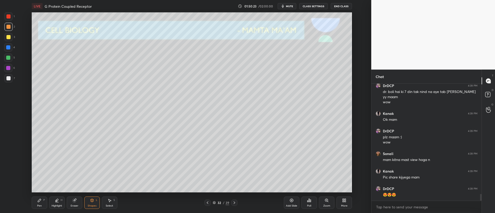
click at [71, 205] on div "Eraser" at bounding box center [75, 206] width 8 height 3
click at [7, 179] on icon at bounding box center [8, 178] width 4 height 4
drag, startPoint x: 76, startPoint y: 201, endPoint x: 74, endPoint y: 198, distance: 3.6
click at [76, 200] on icon at bounding box center [74, 201] width 4 height 4
click at [40, 205] on div "Pen" at bounding box center [39, 206] width 5 height 3
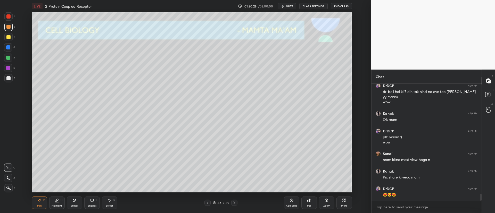
click at [94, 199] on div "Shapes L" at bounding box center [91, 203] width 15 height 12
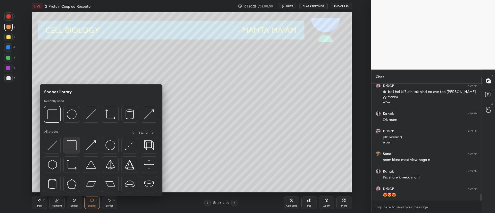
click at [67, 142] on img at bounding box center [72, 146] width 10 height 10
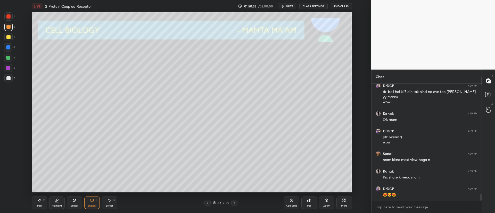
click at [75, 202] on icon at bounding box center [74, 201] width 4 height 4
click at [12, 167] on div at bounding box center [8, 168] width 8 height 8
click at [350, 81] on div "Setting up your live class Poll for secs No correct answer Start poll" at bounding box center [192, 102] width 351 height 180
click at [36, 202] on div "Pen P" at bounding box center [39, 203] width 15 height 12
click at [9, 76] on div at bounding box center [8, 78] width 4 height 4
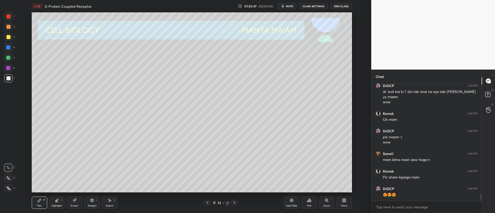
click at [8, 16] on div at bounding box center [8, 16] width 4 height 4
click at [9, 48] on div at bounding box center [8, 47] width 4 height 4
click at [9, 18] on div at bounding box center [8, 16] width 8 height 8
drag, startPoint x: 9, startPoint y: 59, endPoint x: 12, endPoint y: 58, distance: 3.0
click at [10, 59] on div at bounding box center [8, 58] width 4 height 4
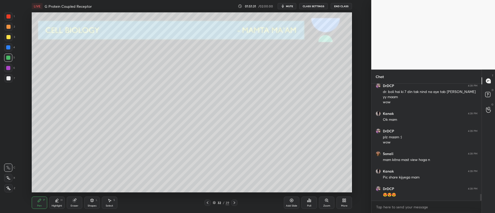
click at [12, 68] on div at bounding box center [8, 68] width 8 height 8
click at [8, 81] on div at bounding box center [8, 78] width 8 height 8
click at [8, 50] on div at bounding box center [8, 47] width 8 height 8
click at [7, 57] on div at bounding box center [8, 58] width 4 height 4
click at [10, 81] on div at bounding box center [8, 78] width 8 height 8
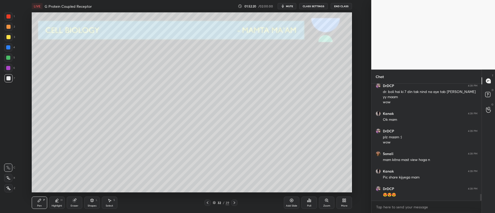
drag, startPoint x: 9, startPoint y: 49, endPoint x: 20, endPoint y: 53, distance: 12.6
click at [9, 49] on div at bounding box center [8, 47] width 4 height 4
click at [9, 55] on div at bounding box center [8, 58] width 8 height 8
click at [329, 205] on div "Zoom" at bounding box center [326, 206] width 7 height 3
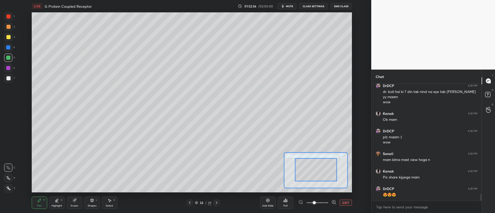
drag, startPoint x: 319, startPoint y: 176, endPoint x: 321, endPoint y: 179, distance: 3.7
drag, startPoint x: 8, startPoint y: 39, endPoint x: 21, endPoint y: 46, distance: 14.3
click at [9, 39] on div at bounding box center [8, 37] width 8 height 8
click at [8, 50] on div at bounding box center [8, 47] width 8 height 8
drag, startPoint x: 316, startPoint y: 179, endPoint x: 325, endPoint y: 168, distance: 14.3
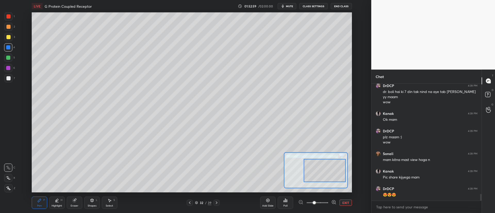
click at [326, 179] on div at bounding box center [325, 170] width 42 height 23
click at [9, 59] on div at bounding box center [8, 58] width 4 height 4
drag, startPoint x: 11, startPoint y: 70, endPoint x: 17, endPoint y: 69, distance: 5.4
click at [12, 70] on div at bounding box center [8, 68] width 8 height 8
click at [10, 27] on div at bounding box center [8, 27] width 4 height 4
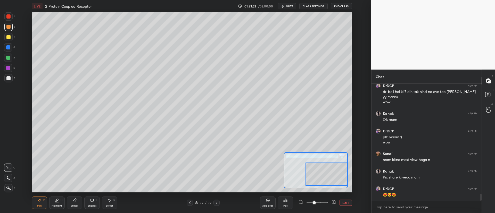
drag, startPoint x: 322, startPoint y: 176, endPoint x: 323, endPoint y: 182, distance: 6.1
click at [323, 182] on div at bounding box center [327, 174] width 42 height 23
drag, startPoint x: 334, startPoint y: 177, endPoint x: 335, endPoint y: 171, distance: 6.5
click at [335, 172] on div at bounding box center [327, 171] width 42 height 23
click at [8, 76] on div at bounding box center [8, 78] width 4 height 4
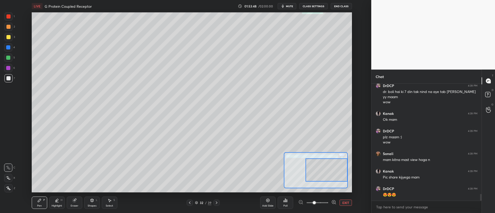
drag, startPoint x: 322, startPoint y: 178, endPoint x: 329, endPoint y: 183, distance: 8.0
click at [329, 182] on div at bounding box center [327, 170] width 42 height 23
click at [7, 47] on div at bounding box center [8, 47] width 4 height 4
drag, startPoint x: 5, startPoint y: 38, endPoint x: 9, endPoint y: 40, distance: 4.6
click at [5, 38] on div at bounding box center [8, 37] width 8 height 8
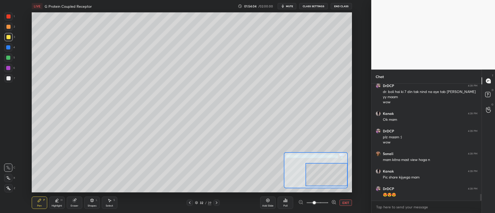
click at [10, 38] on div at bounding box center [8, 37] width 4 height 4
drag, startPoint x: 322, startPoint y: 174, endPoint x: 330, endPoint y: 173, distance: 7.5
click at [330, 173] on div at bounding box center [327, 174] width 42 height 23
click at [333, 177] on div at bounding box center [327, 175] width 42 height 23
drag, startPoint x: 327, startPoint y: 182, endPoint x: 332, endPoint y: 182, distance: 5.4
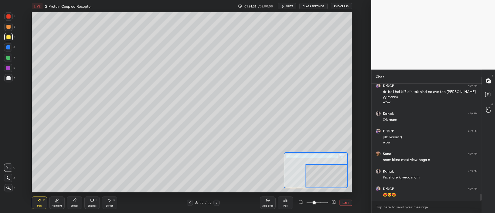
click at [332, 182] on div at bounding box center [327, 175] width 42 height 23
click at [327, 187] on div at bounding box center [327, 175] width 42 height 23
drag, startPoint x: 328, startPoint y: 184, endPoint x: 337, endPoint y: 182, distance: 8.9
click at [337, 183] on div at bounding box center [327, 175] width 42 height 23
drag, startPoint x: 323, startPoint y: 181, endPoint x: 342, endPoint y: 182, distance: 19.1
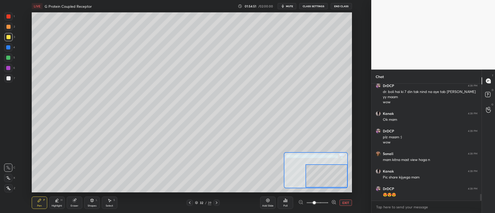
click at [342, 183] on div at bounding box center [327, 175] width 42 height 23
click at [324, 204] on span at bounding box center [318, 203] width 22 height 8
click at [328, 204] on span at bounding box center [318, 203] width 22 height 8
drag, startPoint x: 326, startPoint y: 179, endPoint x: 343, endPoint y: 185, distance: 17.2
click at [343, 185] on div at bounding box center [334, 181] width 25 height 14
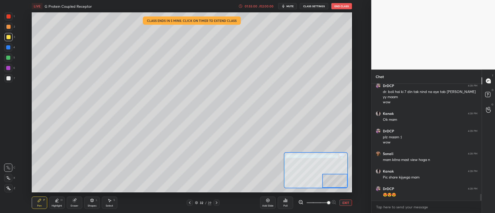
click at [9, 81] on div at bounding box center [8, 78] width 8 height 8
click at [264, 5] on div "/ 02:00:00" at bounding box center [266, 6] width 16 height 3
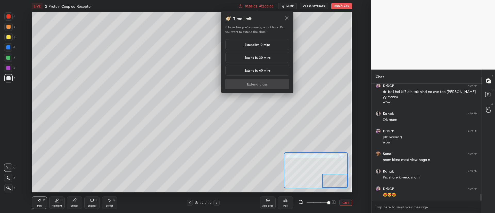
click at [257, 41] on div "Extend by 10 mins" at bounding box center [257, 44] width 64 height 11
click at [263, 86] on button "Extend class" at bounding box center [257, 84] width 64 height 10
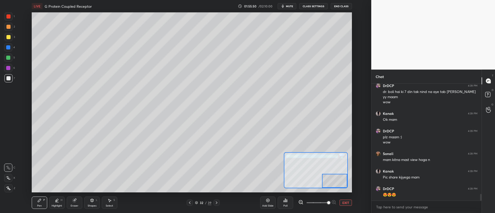
drag, startPoint x: 335, startPoint y: 184, endPoint x: 339, endPoint y: 185, distance: 3.9
click at [335, 185] on div at bounding box center [334, 181] width 25 height 14
click at [323, 181] on div at bounding box center [331, 181] width 25 height 14
click at [74, 206] on div "Eraser" at bounding box center [75, 206] width 8 height 3
drag, startPoint x: 36, startPoint y: 204, endPoint x: 39, endPoint y: 195, distance: 10.1
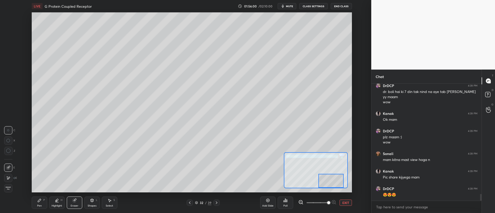
click at [37, 204] on div "Pen P" at bounding box center [39, 203] width 15 height 12
click at [6, 39] on div at bounding box center [8, 37] width 8 height 8
click at [8, 47] on div at bounding box center [8, 47] width 4 height 4
drag, startPoint x: 332, startPoint y: 185, endPoint x: 326, endPoint y: 184, distance: 6.1
click at [336, 185] on div at bounding box center [334, 181] width 25 height 14
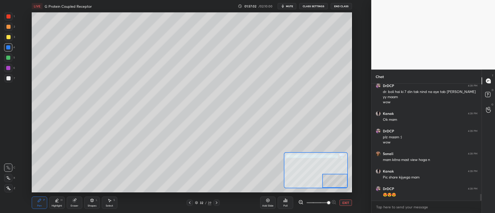
click at [344, 201] on button "EXIT" at bounding box center [346, 203] width 12 height 6
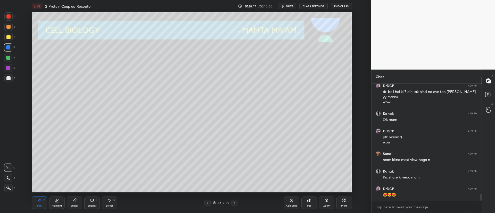
click at [326, 204] on div "Zoom" at bounding box center [326, 203] width 15 height 12
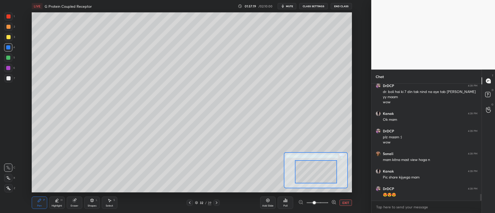
drag, startPoint x: 323, startPoint y: 174, endPoint x: 337, endPoint y: 193, distance: 23.5
drag, startPoint x: 327, startPoint y: 181, endPoint x: 334, endPoint y: 189, distance: 9.7
click at [335, 197] on div "LIVE G Protein Coupled Receptor 01:57:19 / 02:10:00 mute CLASS SETTINGS End Cla…" at bounding box center [192, 106] width 351 height 213
drag, startPoint x: 335, startPoint y: 189, endPoint x: 338, endPoint y: 189, distance: 2.6
click at [339, 190] on div "LIVE G Protein Coupled Receptor 01:57:20 / 02:10:00 mute CLASS SETTINGS End Cla…" at bounding box center [192, 106] width 351 height 213
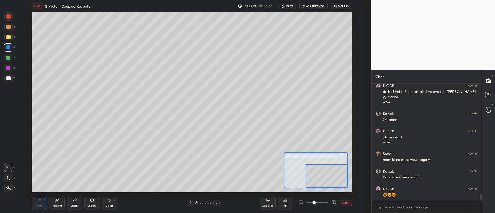
click at [10, 37] on div at bounding box center [8, 37] width 4 height 4
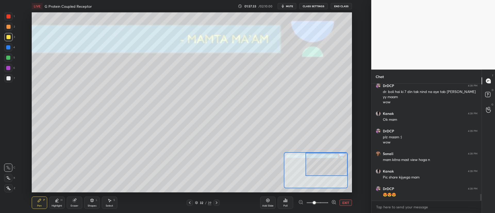
drag, startPoint x: 332, startPoint y: 185, endPoint x: 341, endPoint y: 170, distance: 17.5
click at [341, 172] on div at bounding box center [327, 164] width 42 height 23
click at [9, 59] on div at bounding box center [8, 58] width 4 height 4
click at [346, 199] on div "Add Slide Poll EXIT" at bounding box center [306, 202] width 92 height 29
click at [347, 203] on button "EXIT" at bounding box center [346, 203] width 12 height 6
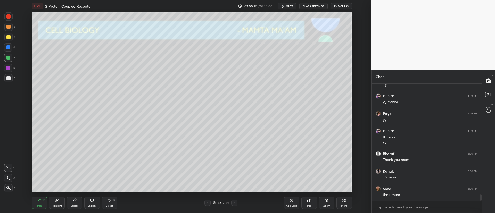
scroll to position [2083, 0]
click at [9, 42] on div "3" at bounding box center [9, 38] width 11 height 10
click at [344, 6] on button "End Class" at bounding box center [341, 6] width 21 height 6
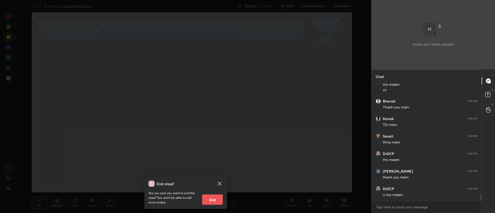
click at [217, 197] on button "End" at bounding box center [212, 200] width 21 height 10
type textarea "x"
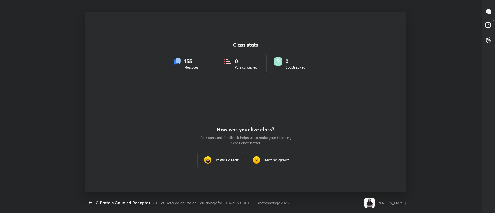
scroll to position [0, 0]
click at [224, 163] on h3 "It was great" at bounding box center [227, 160] width 23 height 6
